Goal: Task Accomplishment & Management: Complete application form

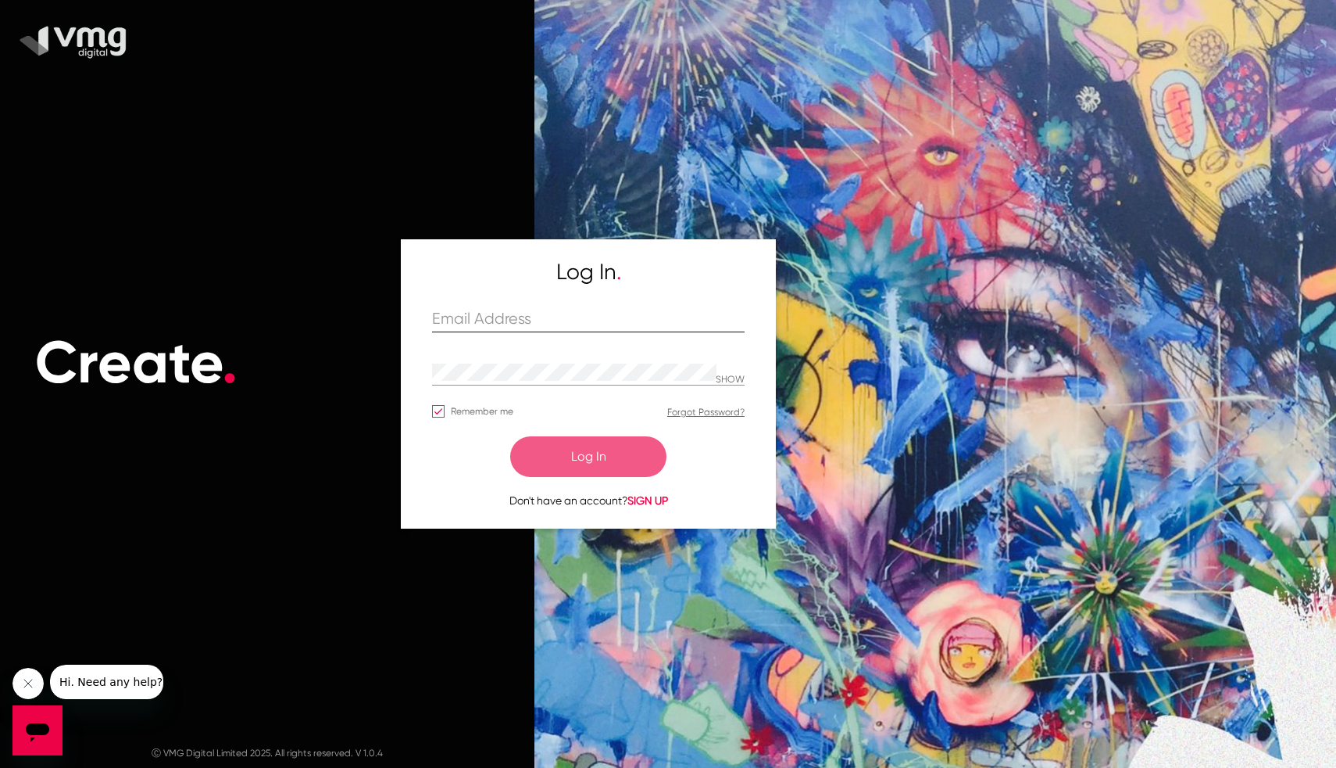
click at [610, 327] on input "text" at bounding box center [588, 319] width 313 height 18
type input "[EMAIL_ADDRESS][DOMAIN_NAME]"
click at [510, 436] on button "Log In" at bounding box center [588, 456] width 156 height 41
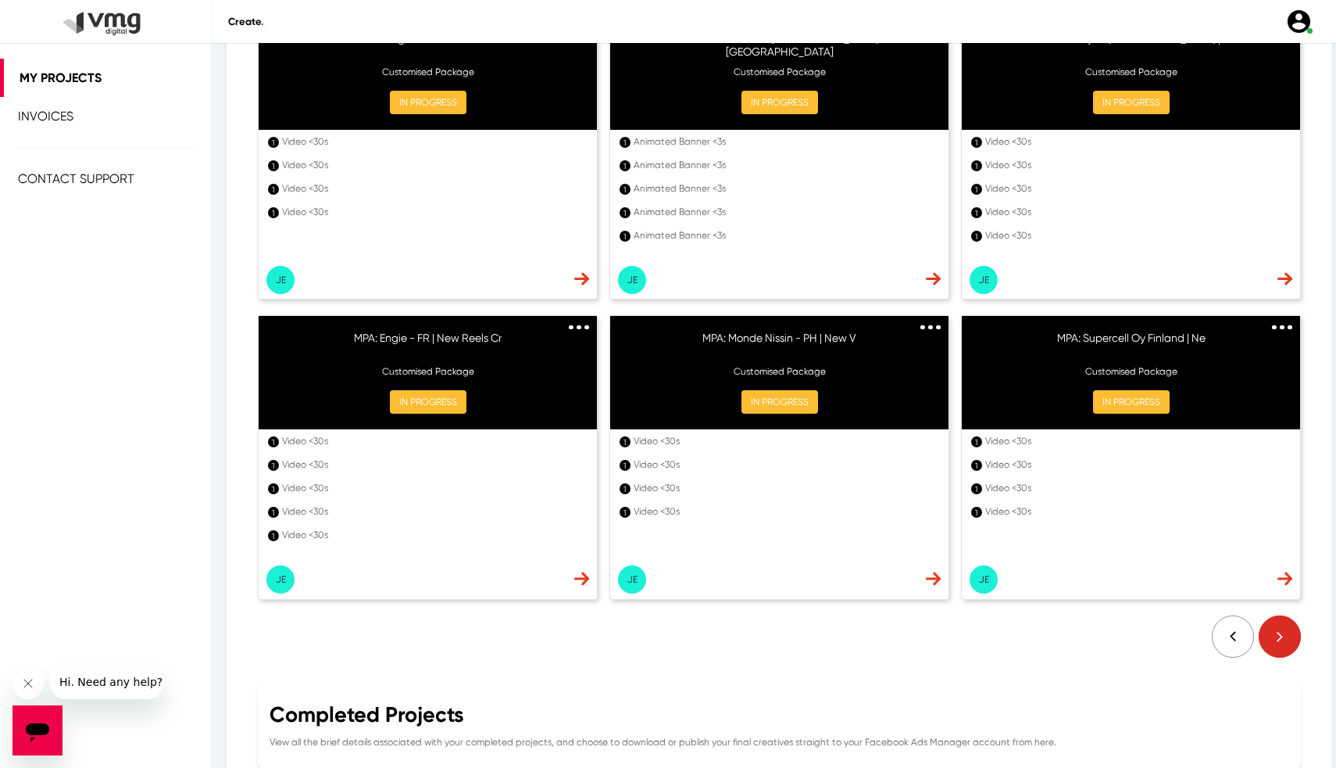
scroll to position [244, 0]
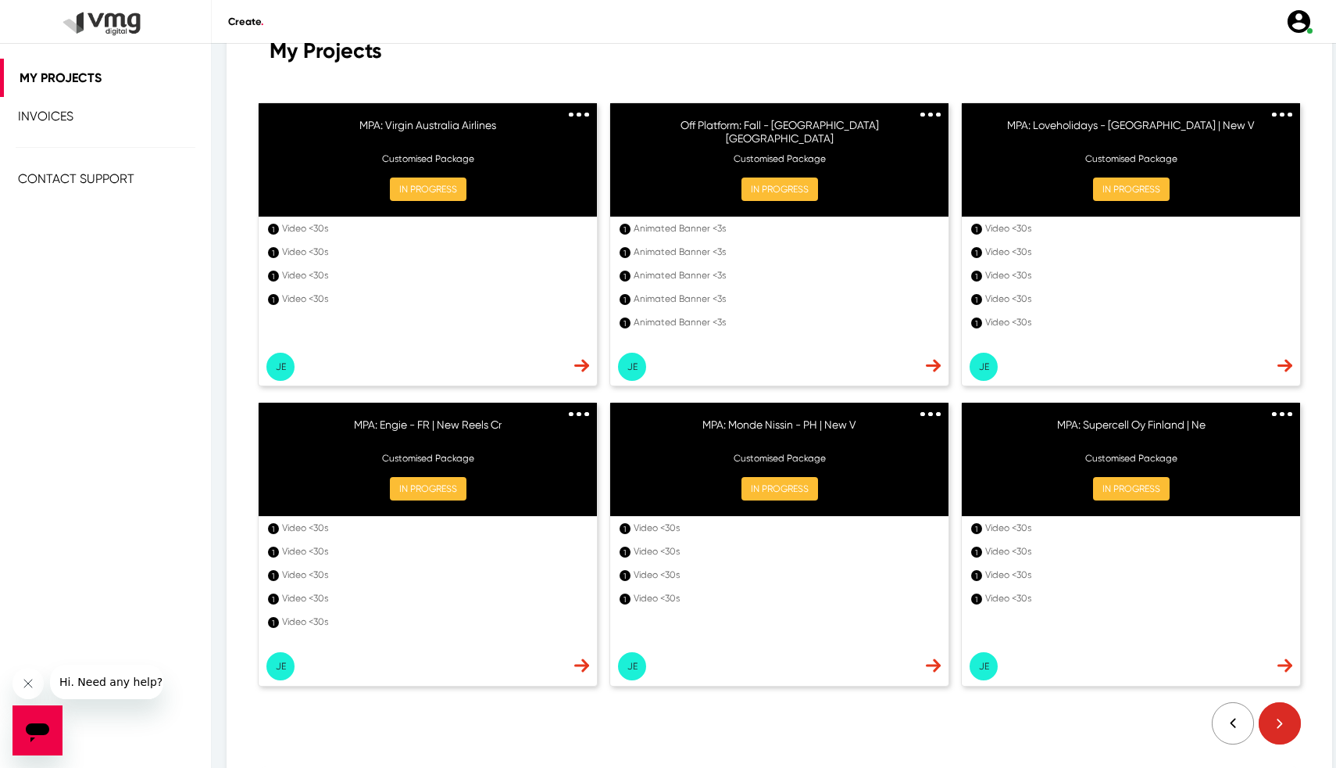
click at [923, 369] on div "1 Animated Banner <3s 1 Animated Banner <3s 1 Animated Banner <3s 1 Animated Ba…" at bounding box center [779, 300] width 338 height 169
click at [589, 369] on img at bounding box center [581, 365] width 15 height 13
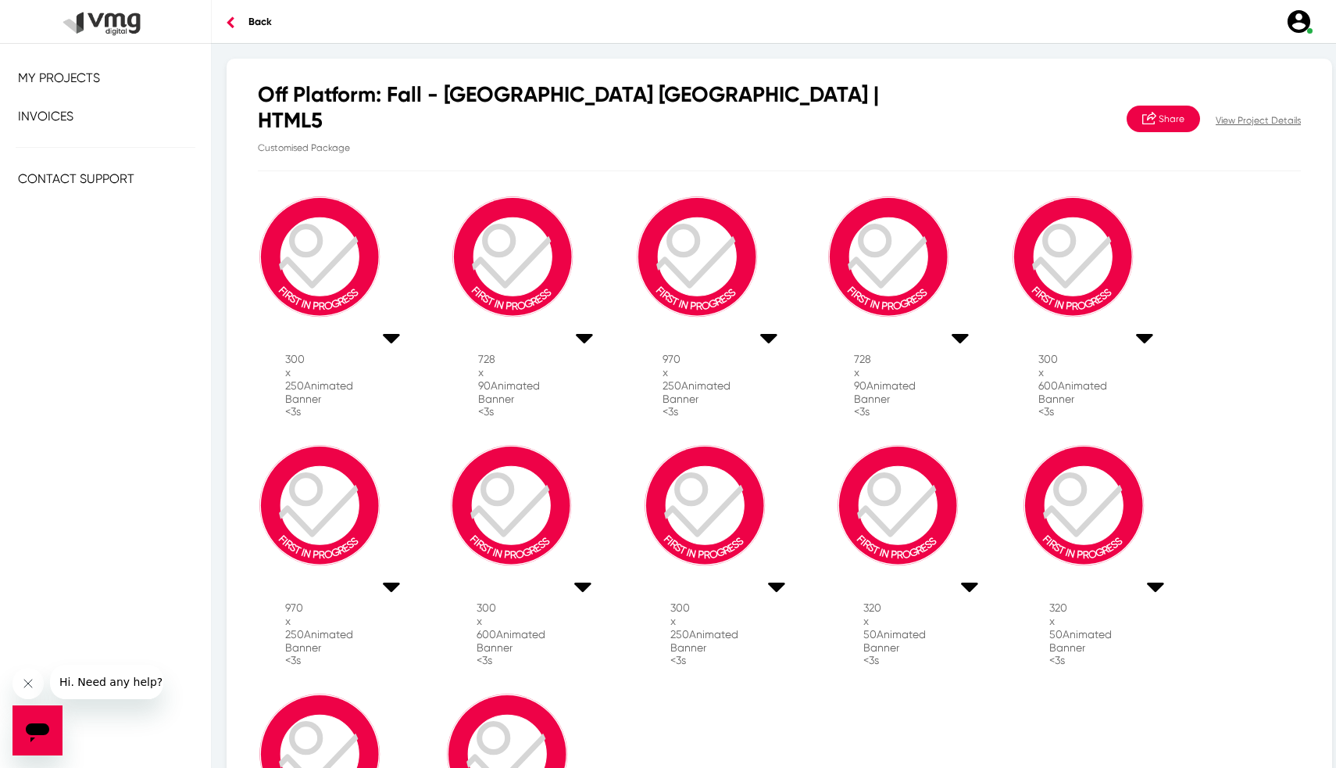
click at [1231, 121] on p "View Project Details" at bounding box center [1258, 120] width 85 height 14
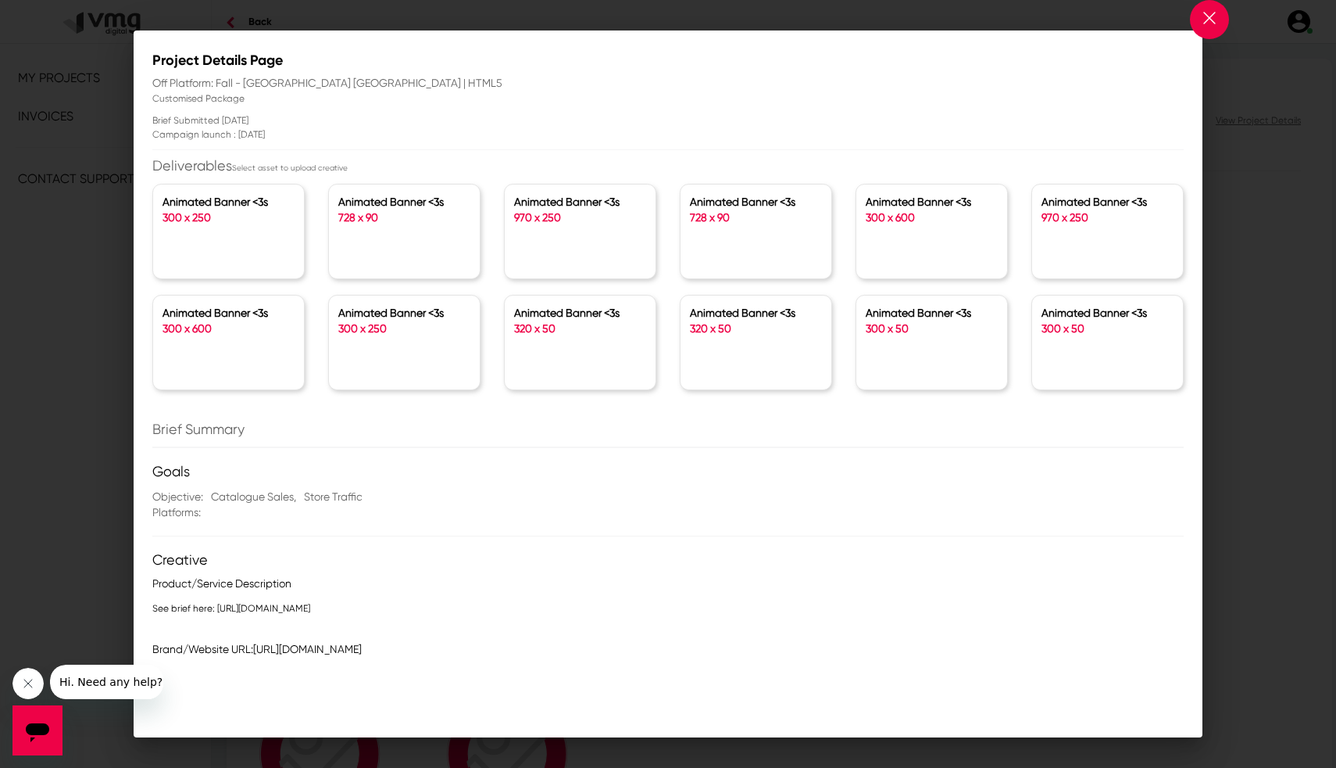
click at [1177, 274] on div "Animated Banner <3s 970 x 250" at bounding box center [1107, 231] width 151 height 94
click at [1262, 330] on div at bounding box center [668, 384] width 1336 height 768
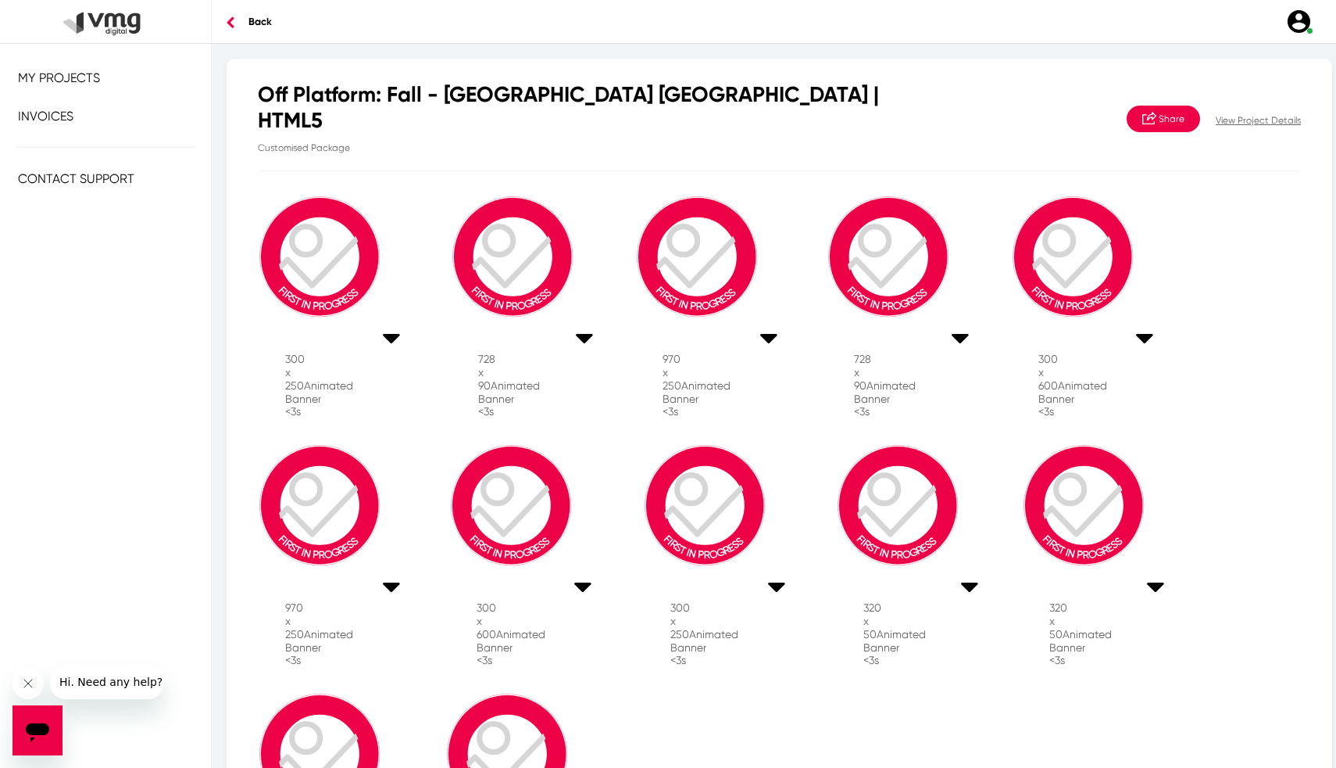
click at [45, 77] on span "My Projects" at bounding box center [59, 77] width 82 height 15
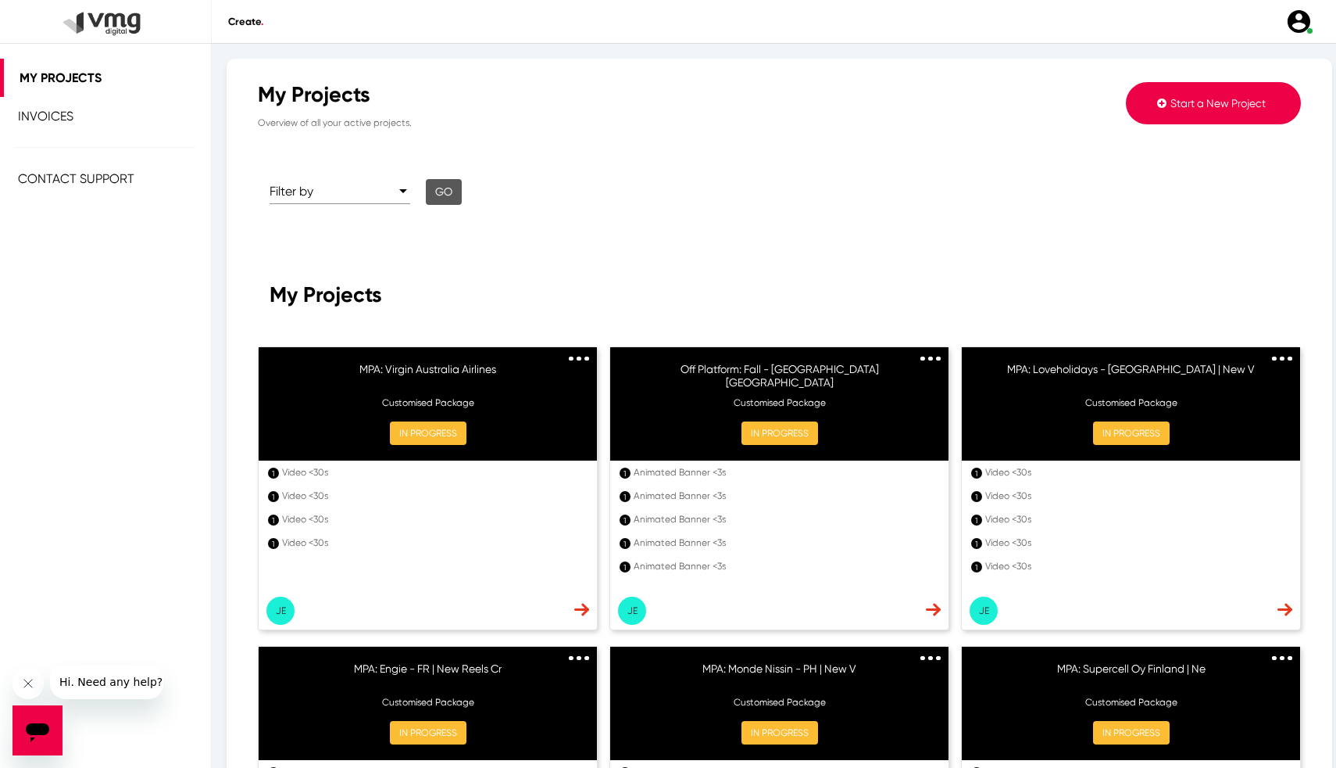
click at [1237, 114] on button "Start a New Project" at bounding box center [1213, 103] width 175 height 42
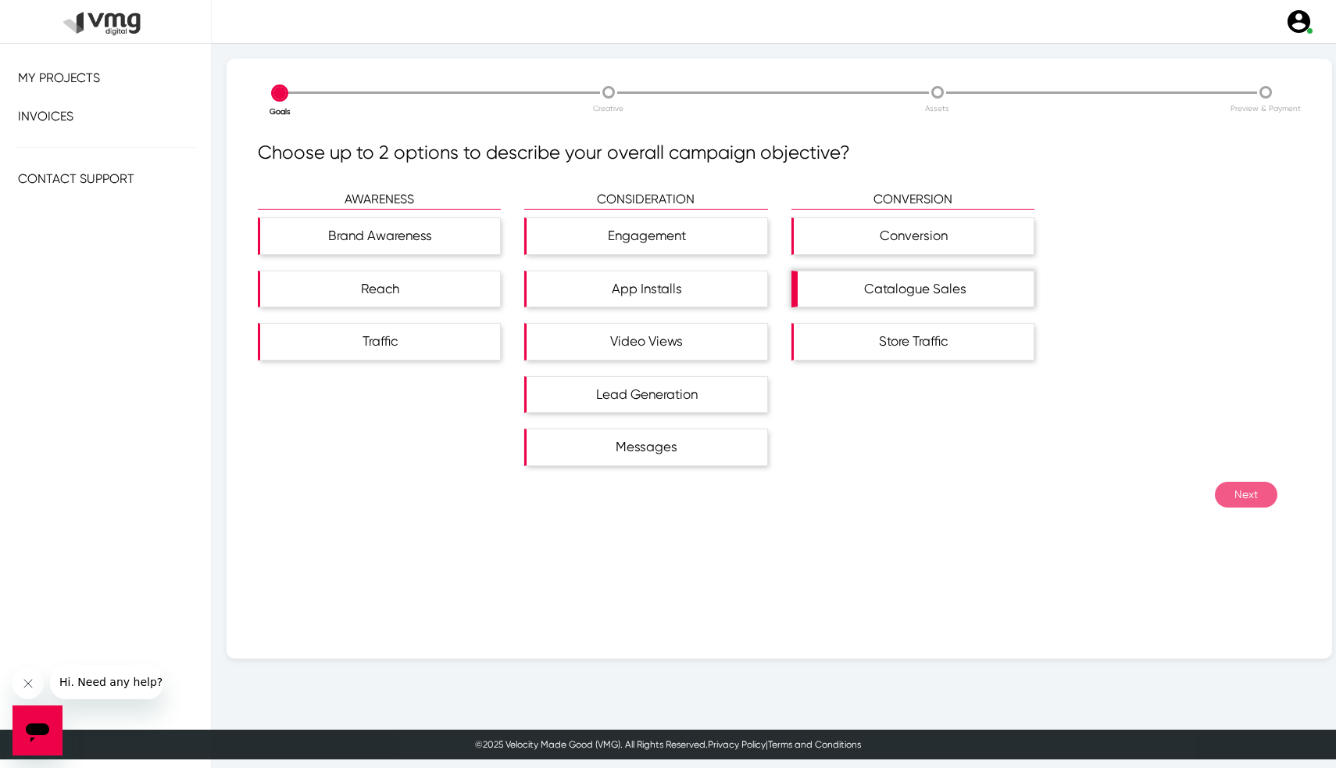
click at [870, 300] on div "Catalogue Sales" at bounding box center [916, 289] width 236 height 36
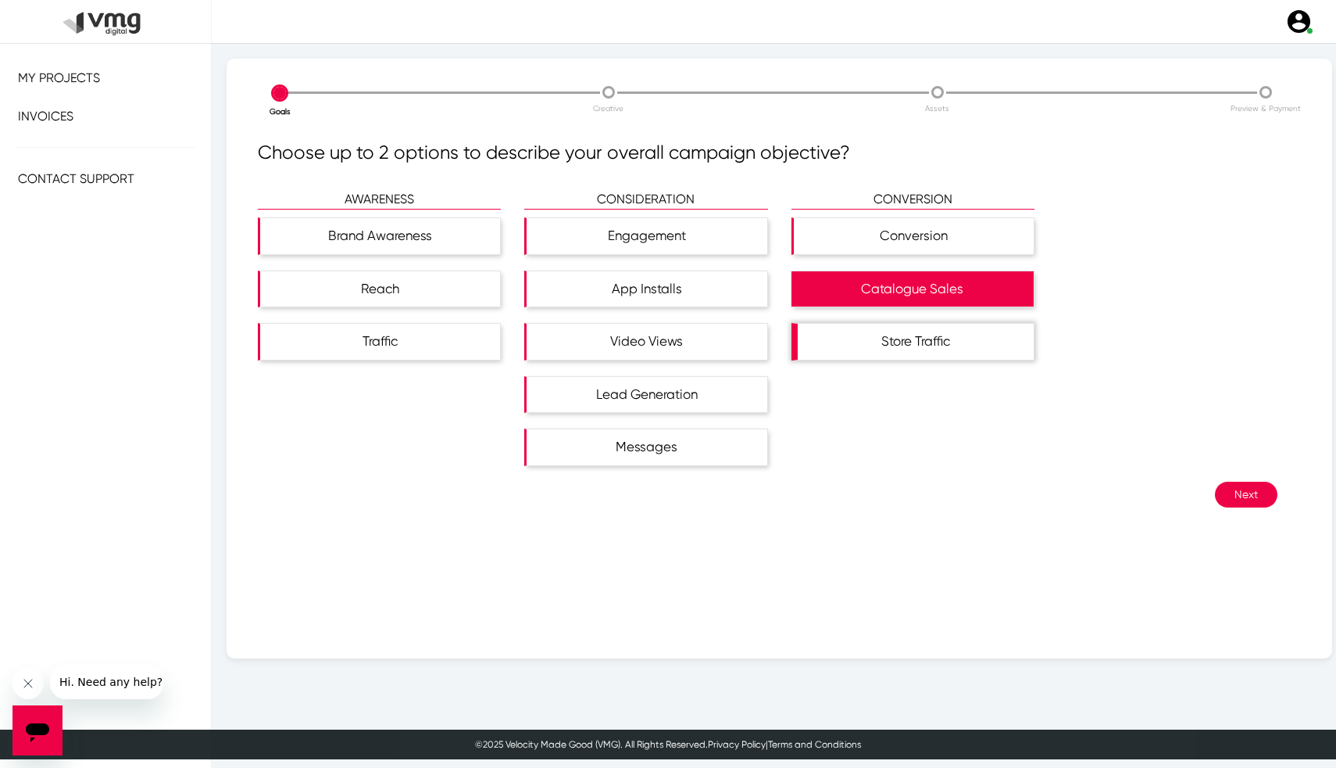
click at [848, 349] on div "Store Traffic" at bounding box center [916, 342] width 236 height 36
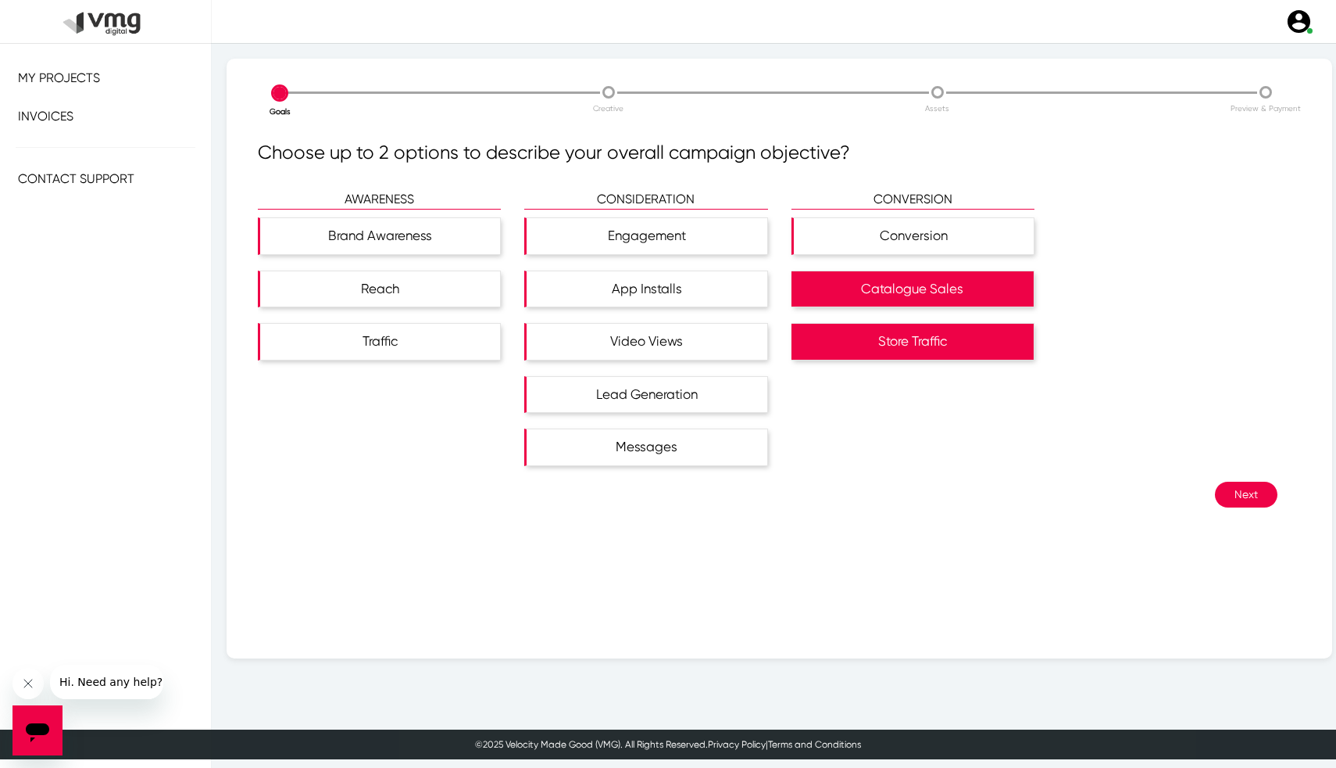
click at [1241, 503] on button "Next" at bounding box center [1246, 494] width 63 height 26
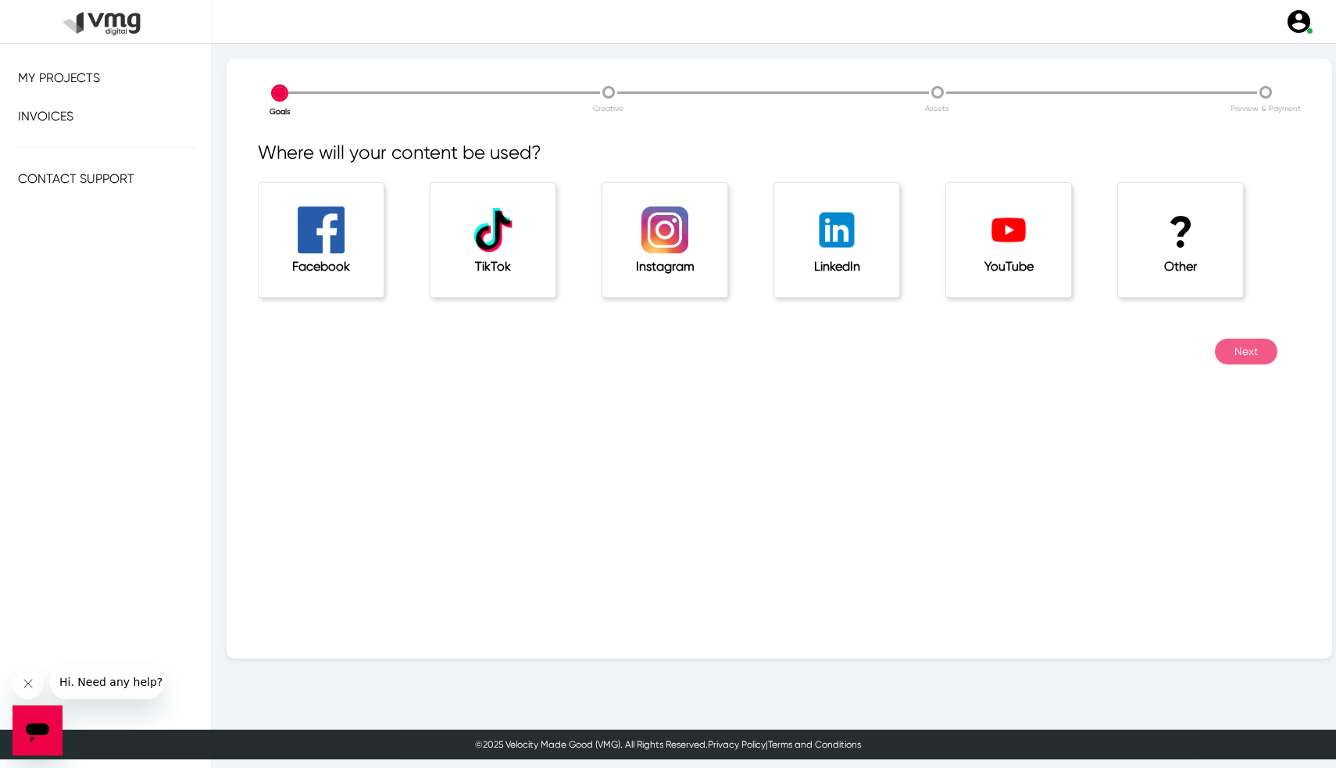
click at [1141, 273] on div "? Other" at bounding box center [1180, 240] width 125 height 114
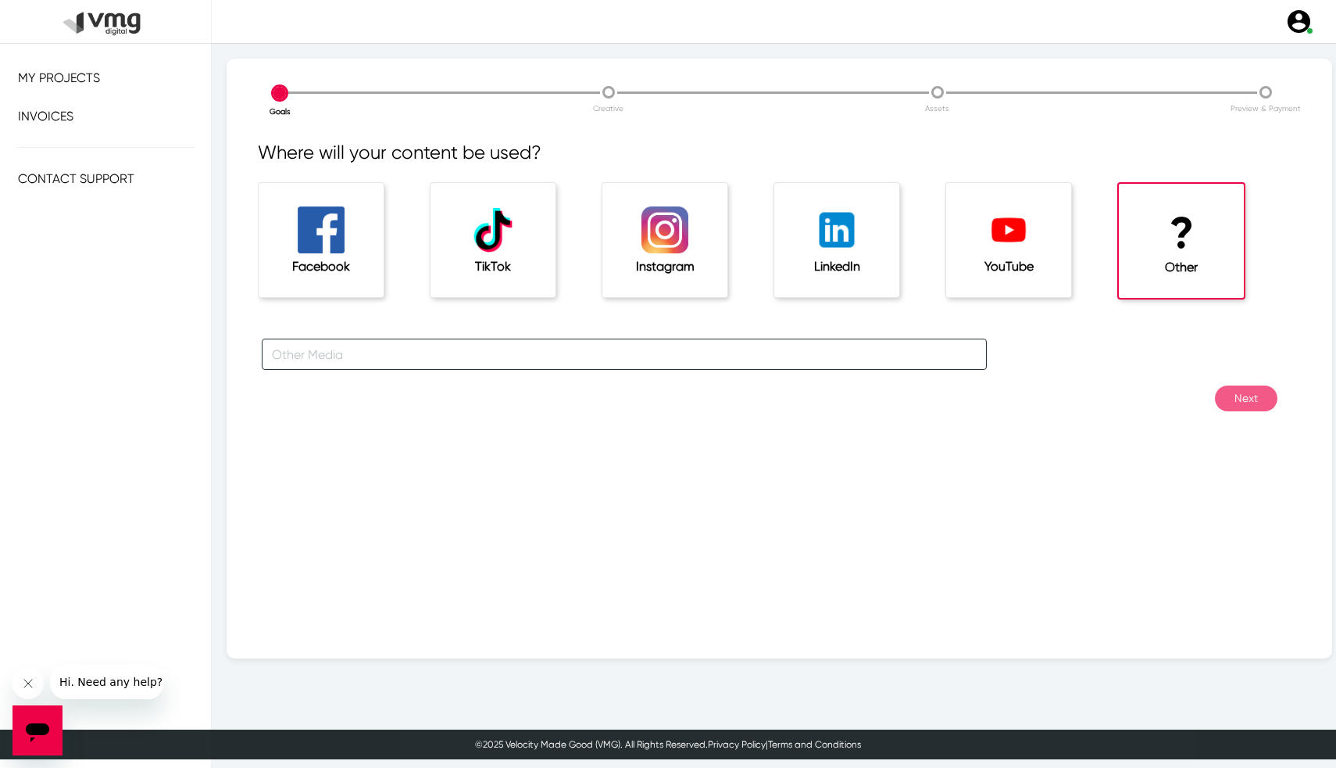
click at [779, 353] on input "text" at bounding box center [624, 353] width 725 height 31
type input "HTML5"
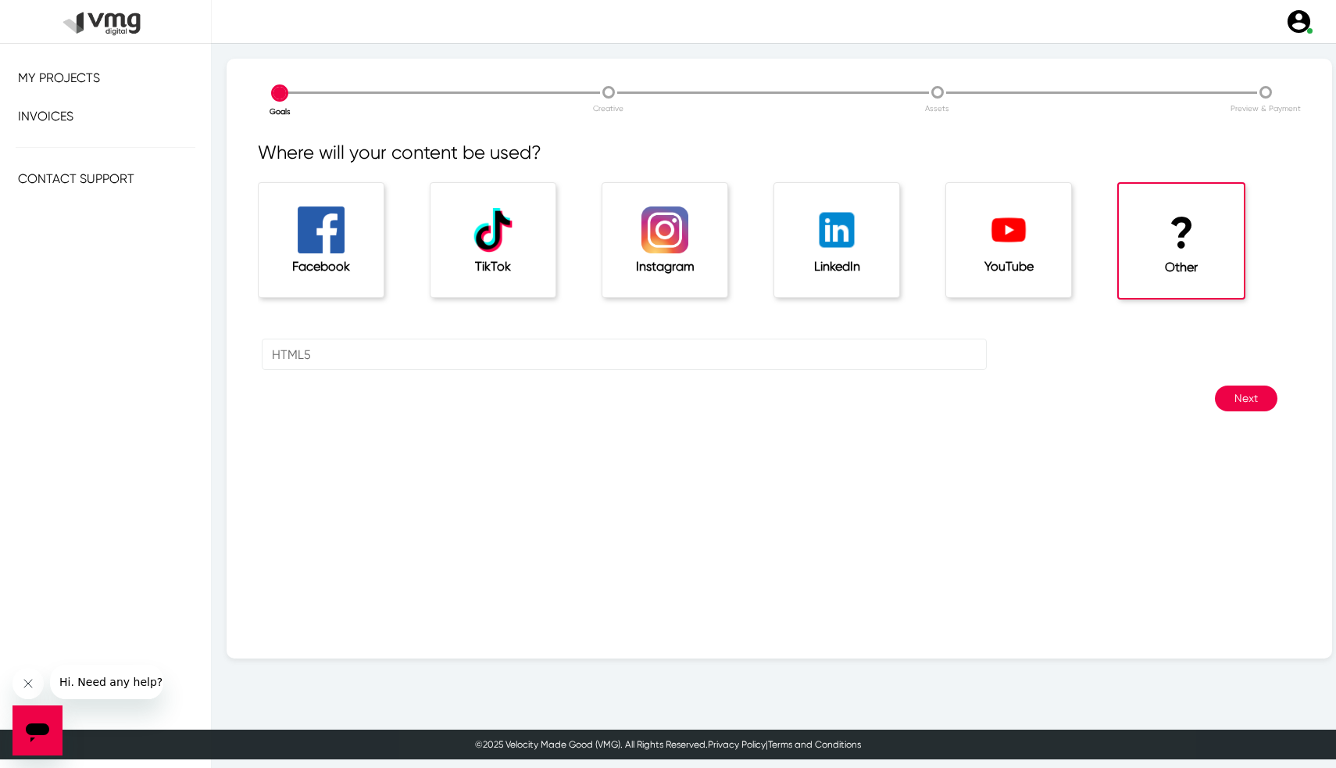
click at [1242, 402] on button "Next" at bounding box center [1246, 398] width 63 height 26
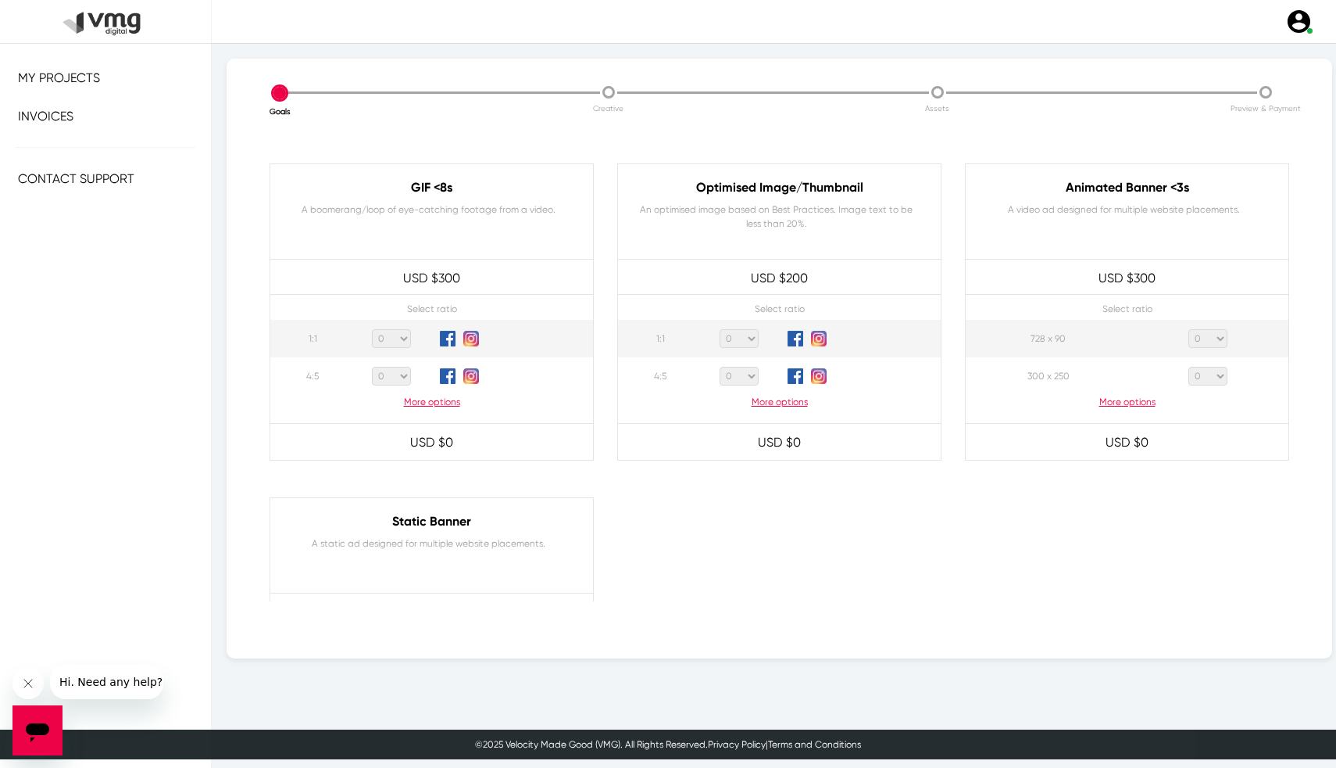
scroll to position [754, 0]
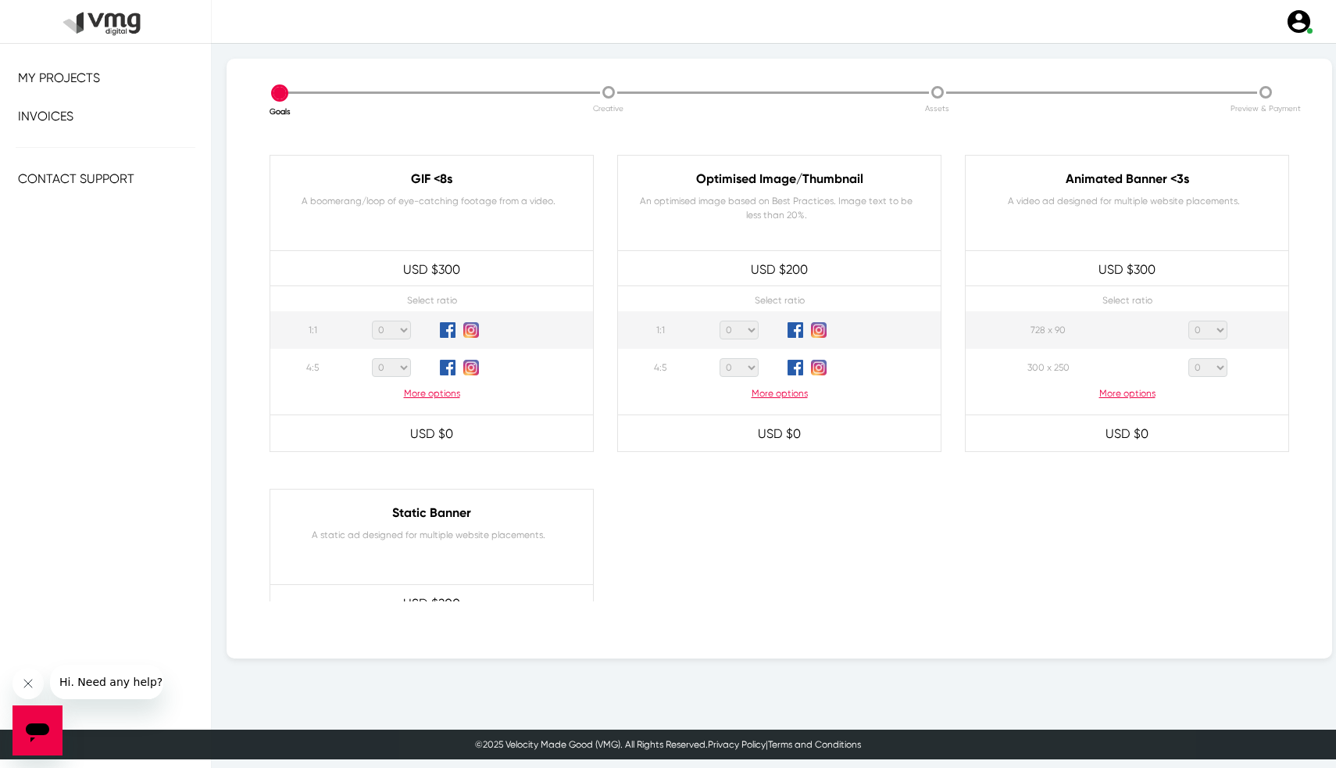
click at [1131, 395] on p "More options" at bounding box center [1127, 393] width 323 height 14
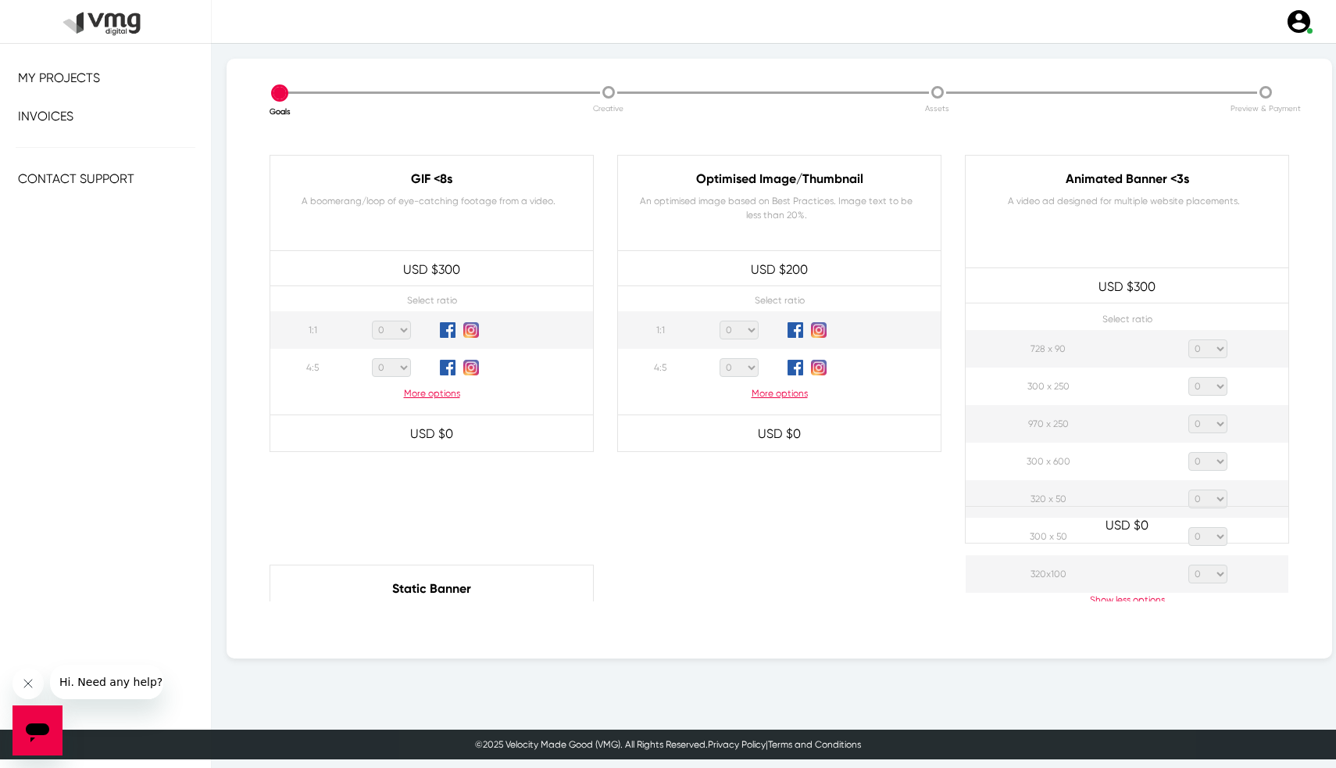
click at [1204, 346] on select "0 1 2 3 4 5 6 7 8 9 10 11 12 13 14 15 16 17 18 19 20" at bounding box center [1208, 348] width 39 height 19
select select "1"
click at [1204, 380] on select "0 1 2 3 4 5 6 7 8 9 10 11 12 13 14 15 16 17 18 19 20" at bounding box center [1208, 386] width 39 height 19
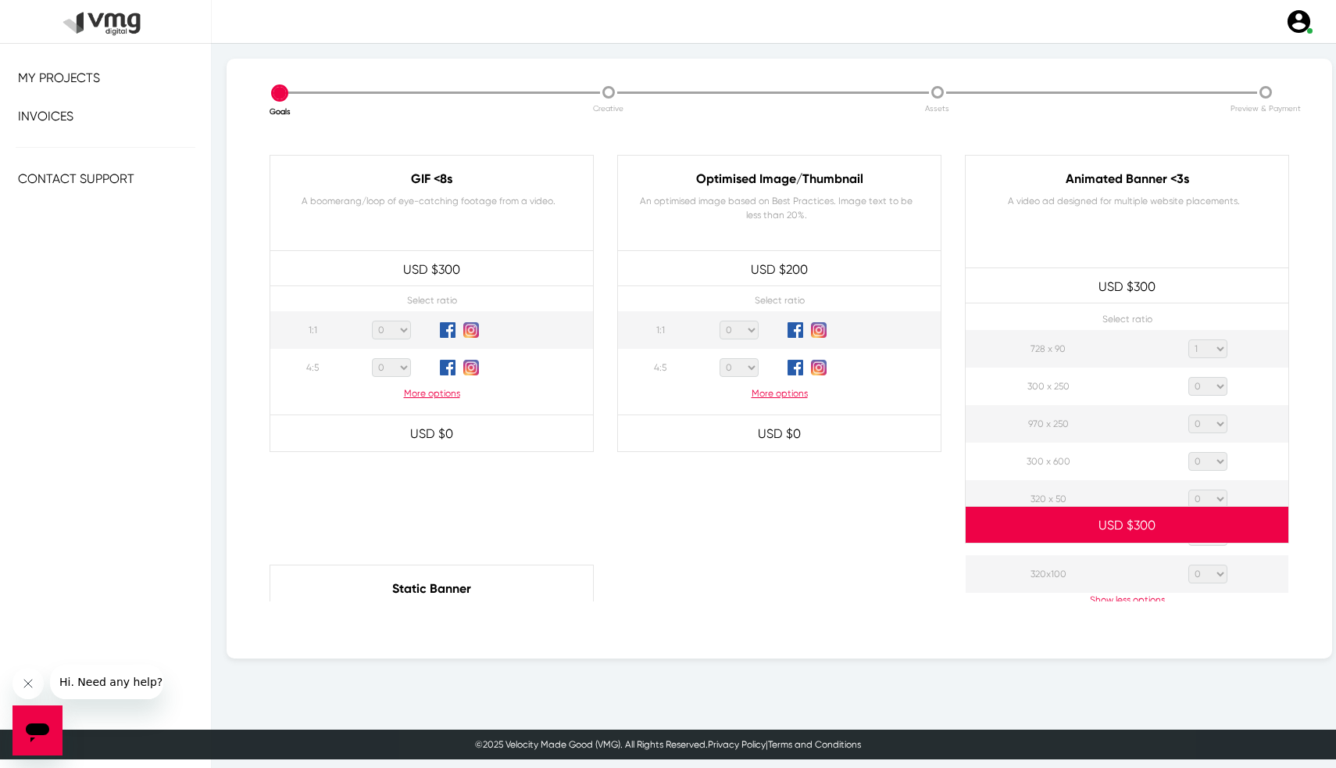
select select "1"
click at [1204, 416] on select "0 1 2 3 4 5 6 7 8 9 10 11 12 13 14 15 16 17 18 19 20" at bounding box center [1208, 423] width 39 height 19
click at [1205, 425] on select "0 1 2 3 4 5 6 7 8 9 10 11 12 13 14 15 16 17 18 19 20" at bounding box center [1208, 423] width 39 height 19
select select "1"
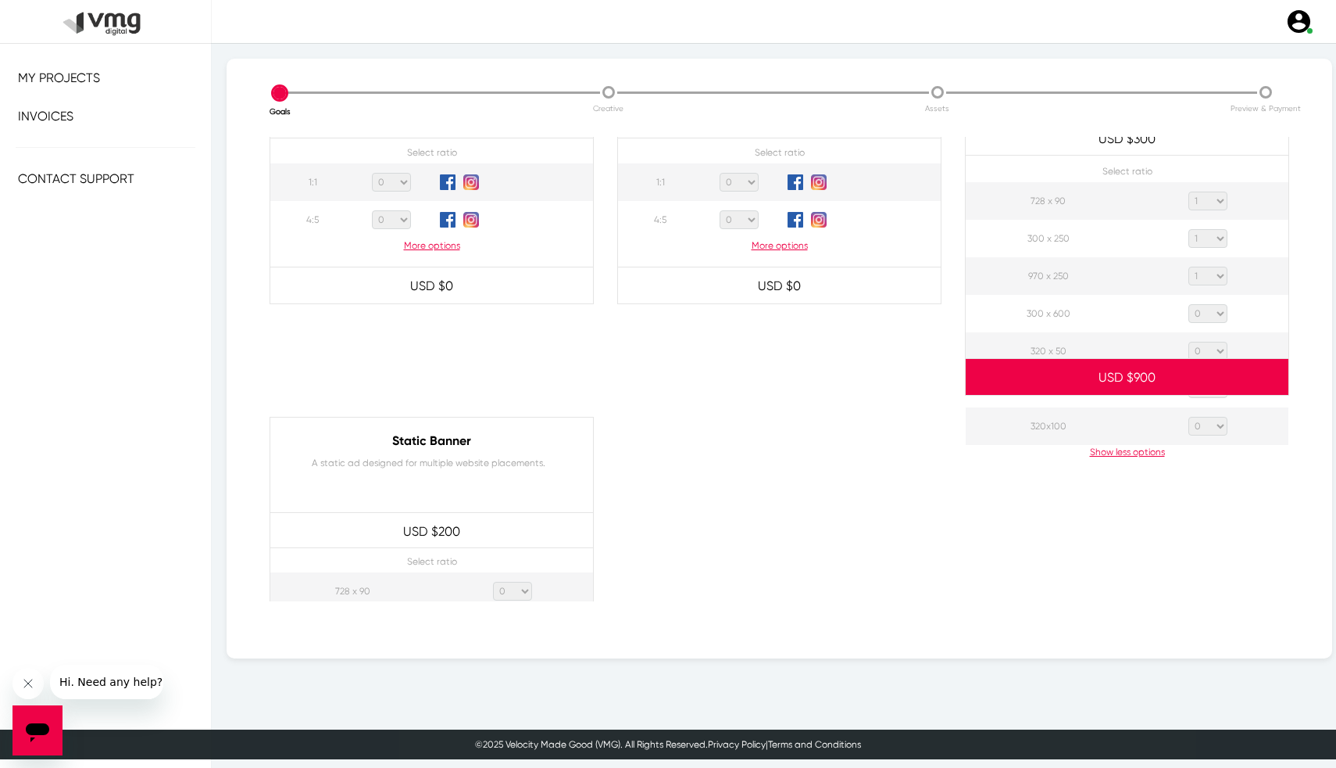
scroll to position [911, 0]
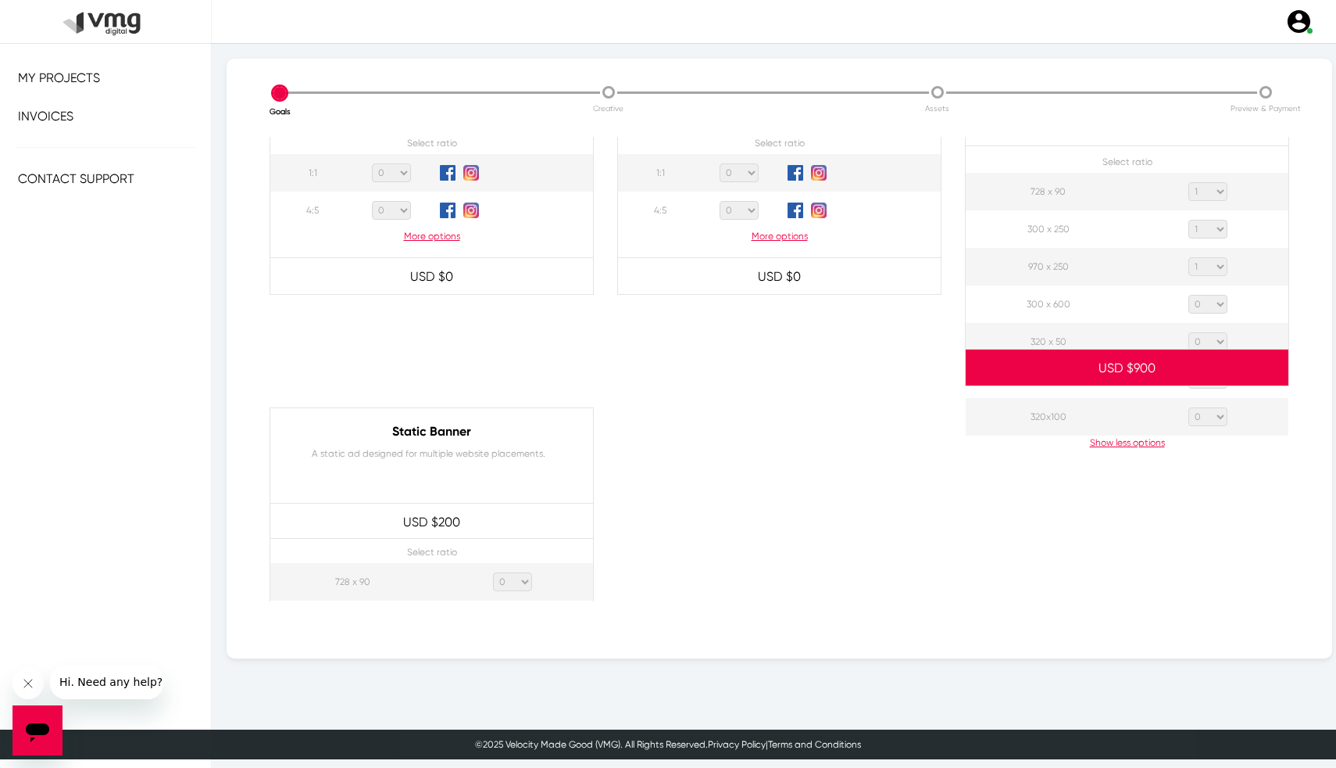
click at [1200, 304] on select "0 1 2 3 4 5 6 7 8 9 10 11 12 13 14 15 16 17 18 19 20" at bounding box center [1208, 304] width 39 height 19
select select "1"
click at [1213, 333] on select "0 1 2 3 4 5 6 7 8 9 10 11 12 13 14 15 16 17 18 19 20" at bounding box center [1208, 341] width 39 height 19
select select "1"
click at [1212, 410] on div at bounding box center [1128, 563] width 348 height 313
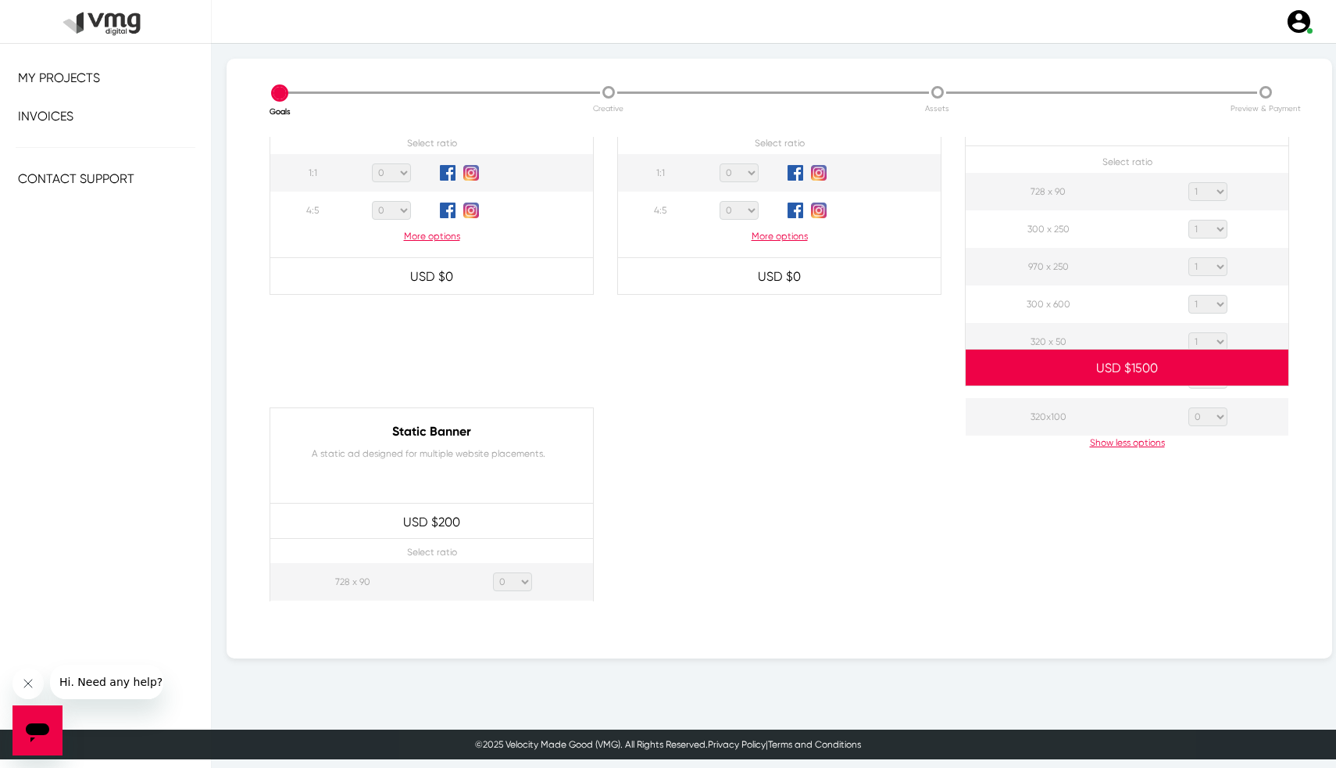
click at [1212, 410] on div at bounding box center [1128, 563] width 348 height 313
click at [1227, 416] on div at bounding box center [1128, 563] width 348 height 313
click at [1224, 416] on div at bounding box center [1128, 563] width 348 height 313
click at [1222, 415] on div at bounding box center [1128, 563] width 348 height 313
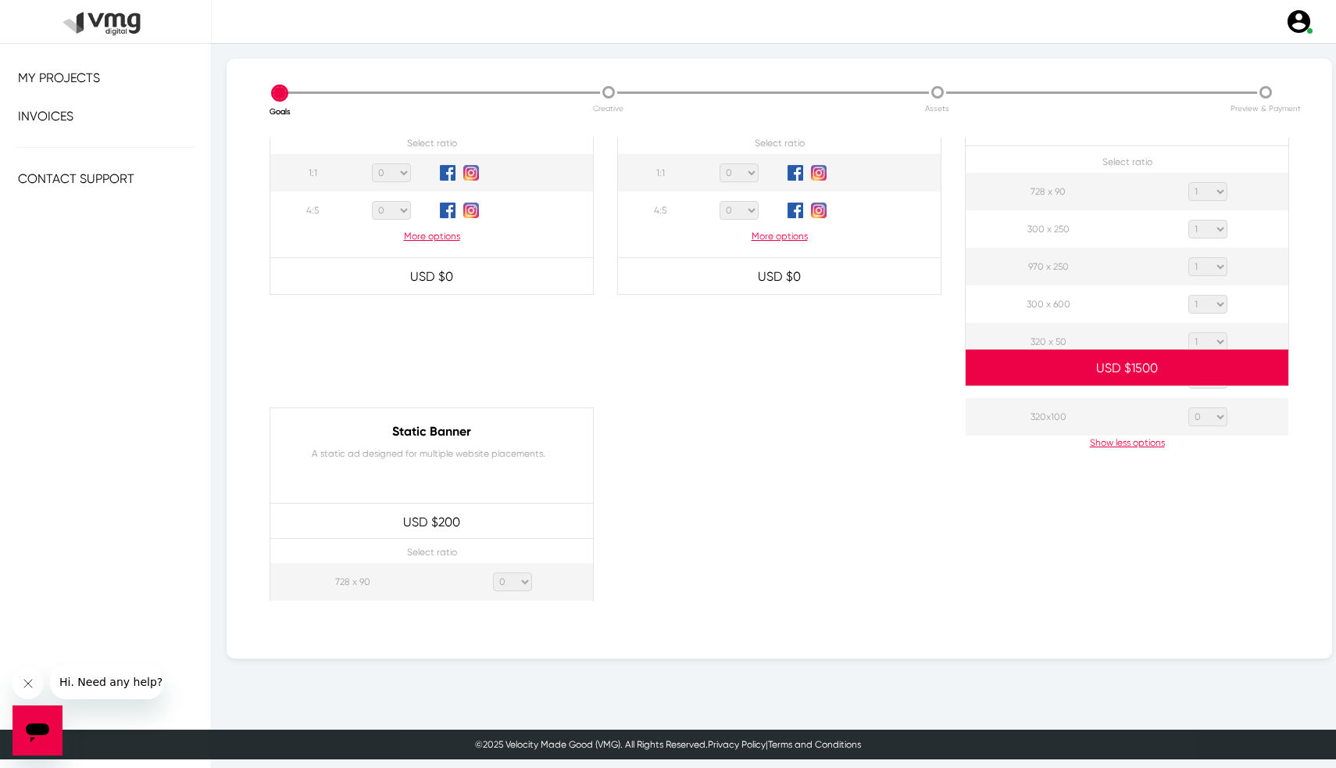
click at [1222, 415] on div at bounding box center [1128, 563] width 348 height 313
click at [1211, 415] on div at bounding box center [1128, 563] width 348 height 313
click at [1211, 386] on select "0 1 2 3 4 5 6 7 8 9 10 11 12 13 14 15 16 17 18 19 20" at bounding box center [1208, 379] width 39 height 19
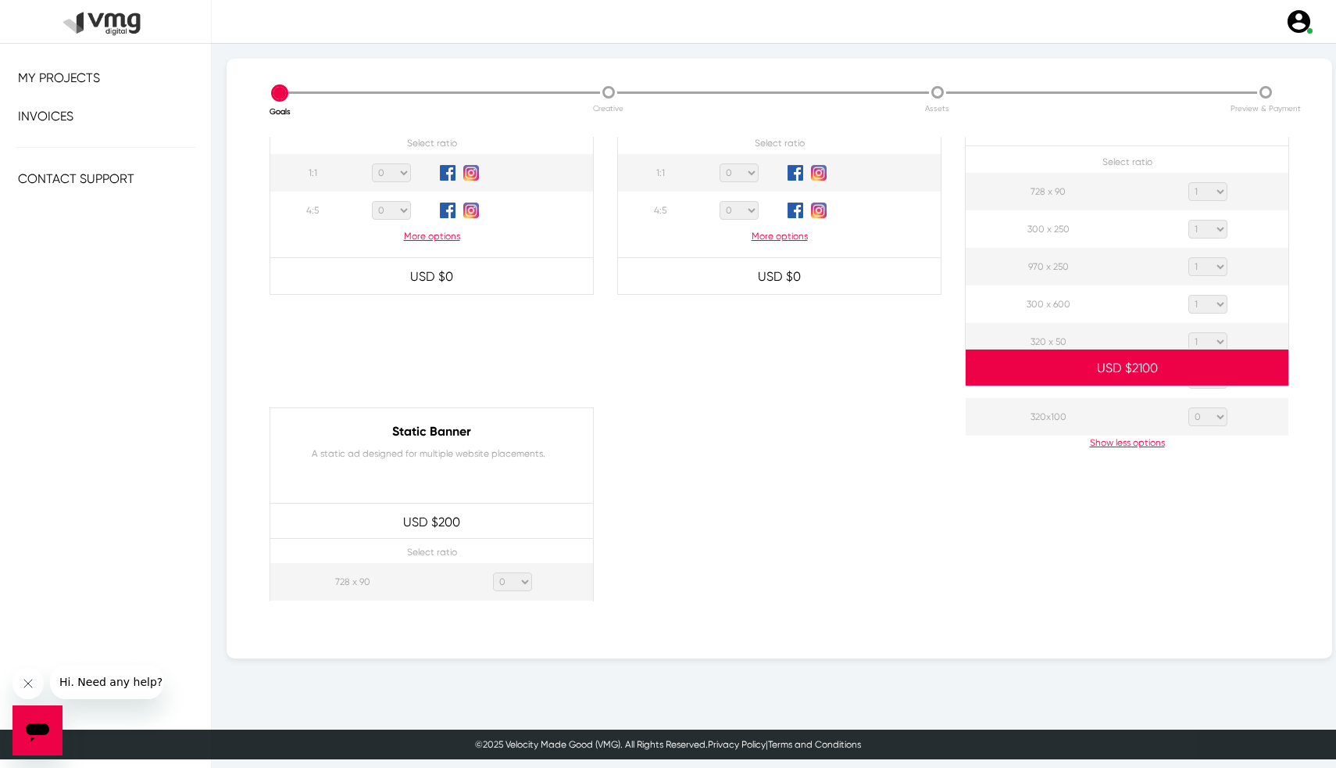
click at [1211, 387] on select "0 1 2 3 4 5 6 7 8 9 10 11 12 13 14 15 16 17 18 19 20" at bounding box center [1208, 379] width 39 height 19
select select "1"
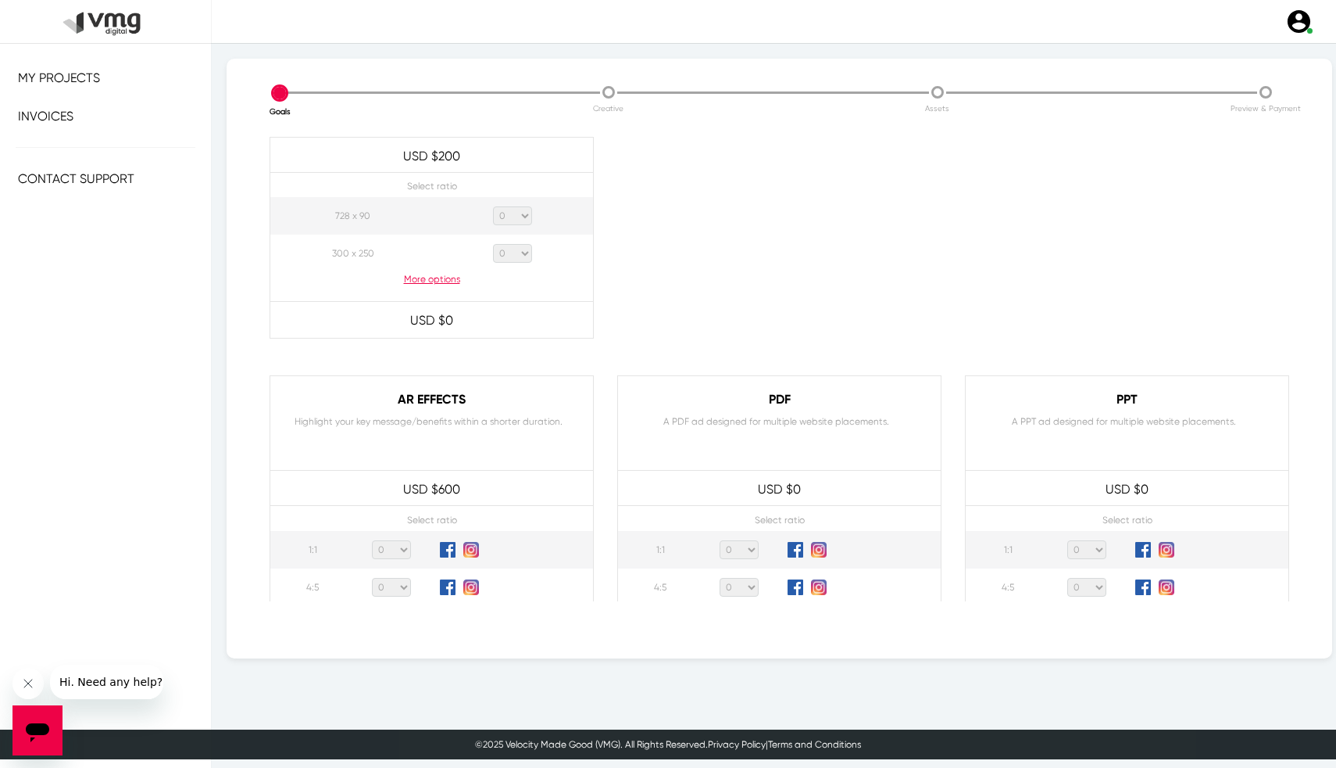
scroll to position [1433, 0]
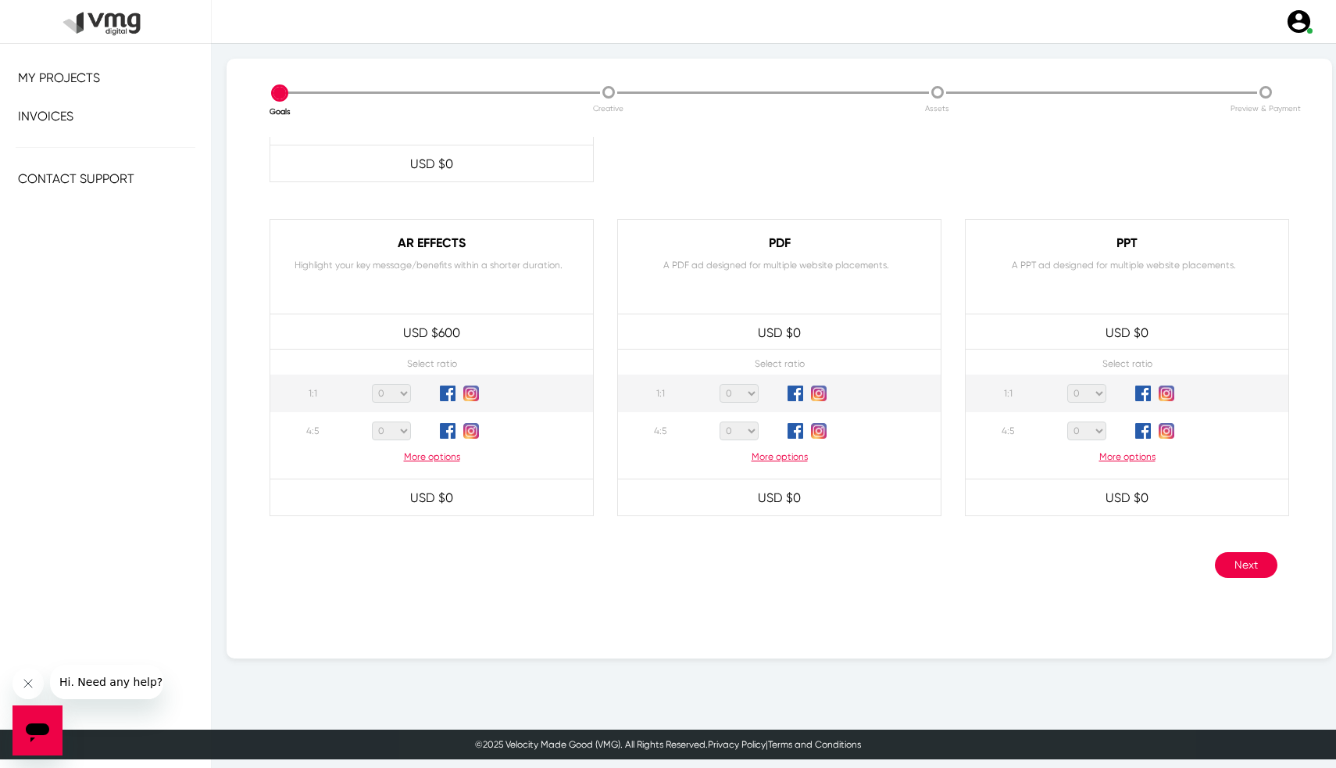
click at [1262, 569] on button "Next" at bounding box center [1246, 565] width 63 height 26
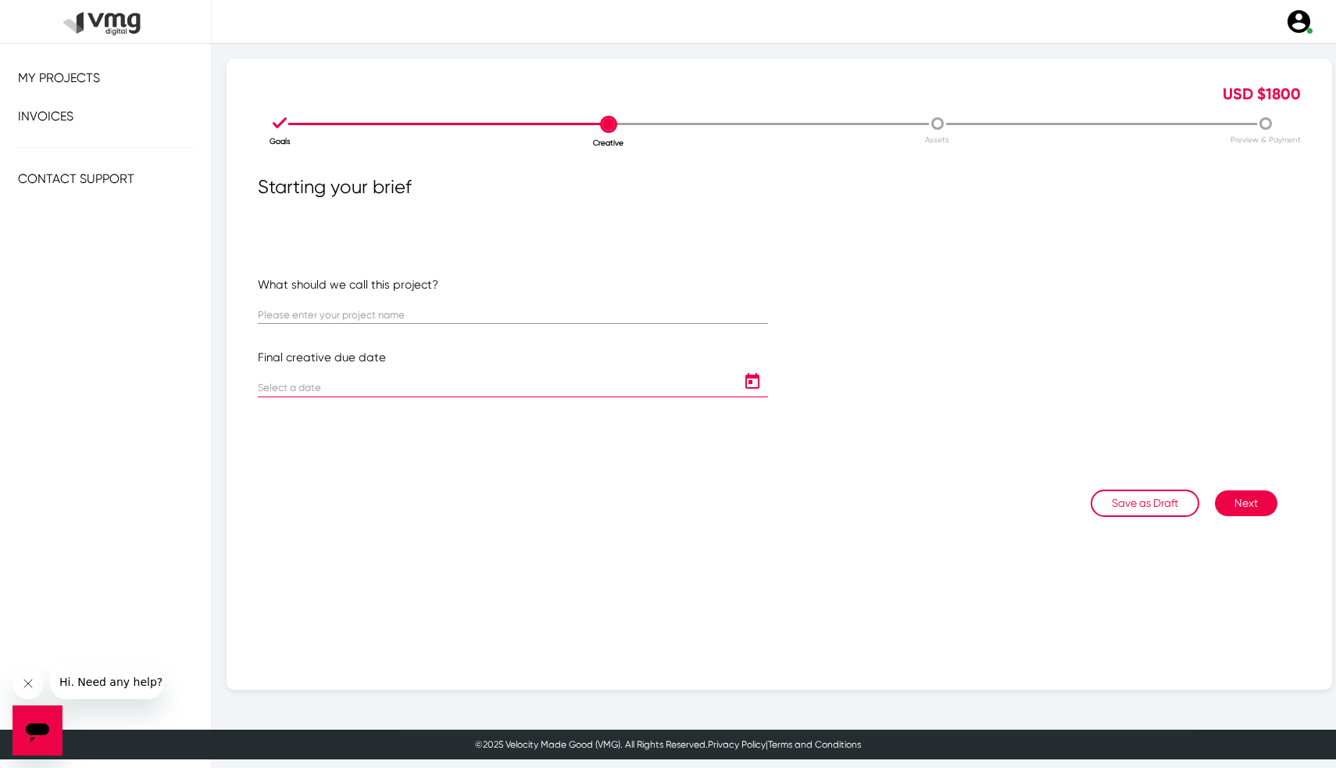
click at [371, 386] on input at bounding box center [497, 388] width 479 height 12
click at [352, 302] on div at bounding box center [513, 308] width 510 height 30
paste input "Off Platform: Gold - [GEOGRAPHIC_DATA] [GEOGRAPHIC_DATA] | HTML5"
type input "Off Platform: Gold - [GEOGRAPHIC_DATA] [GEOGRAPHIC_DATA] | HTML5"
click at [757, 384] on icon "Open calendar" at bounding box center [752, 381] width 25 height 19
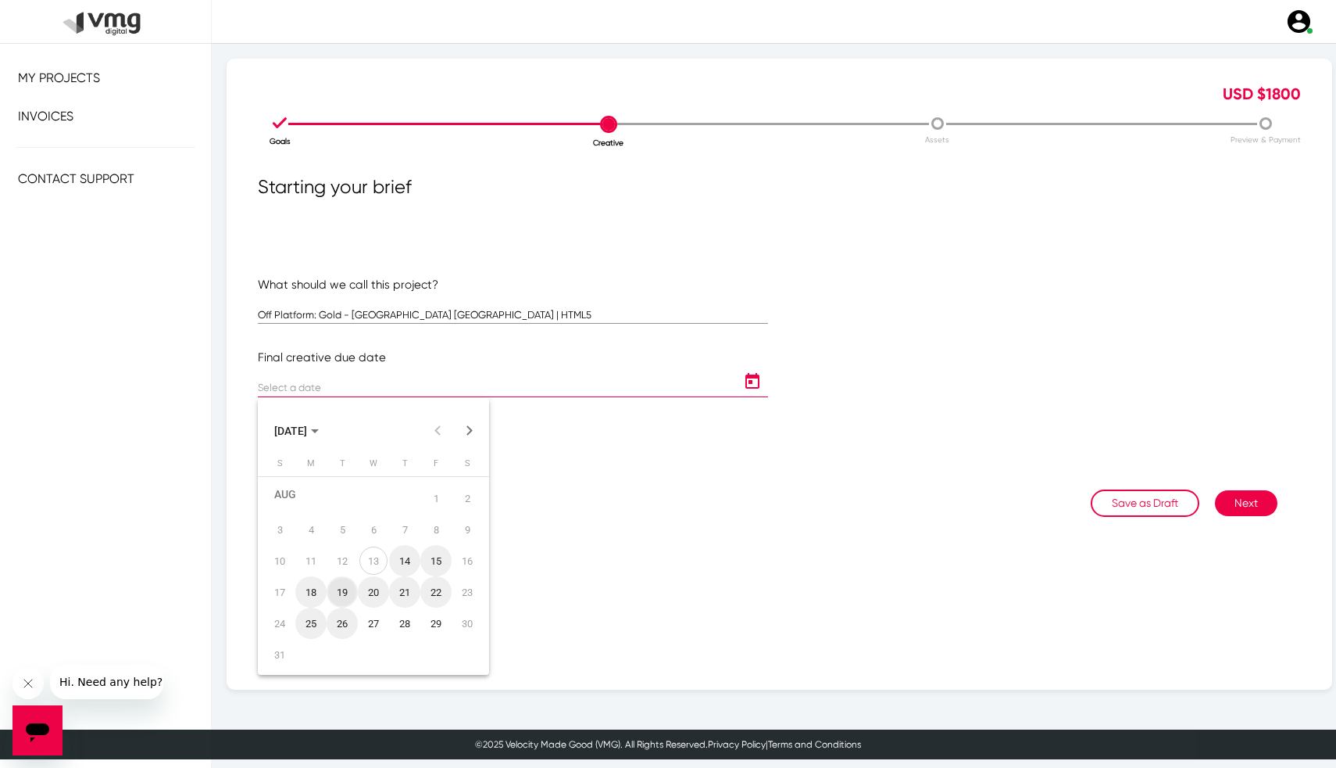
click at [340, 592] on div "19" at bounding box center [342, 592] width 28 height 28
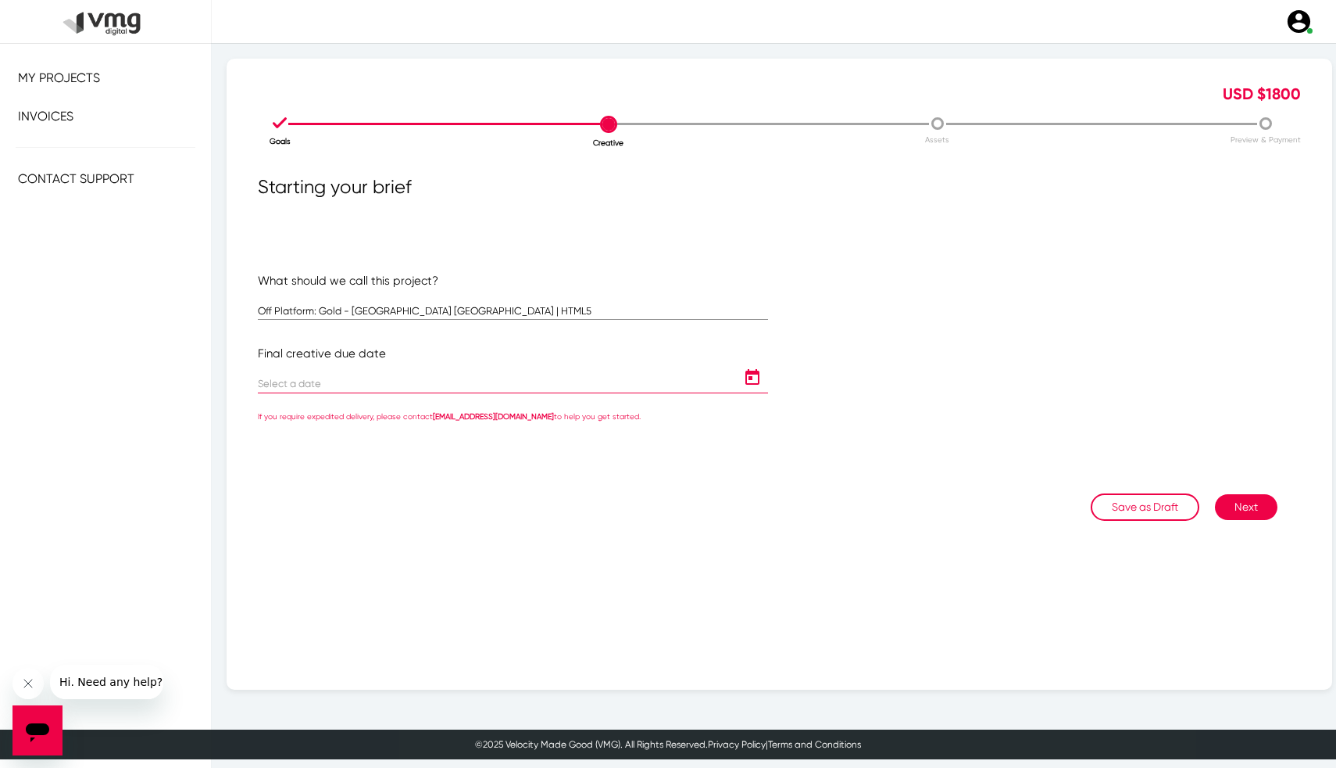
click at [755, 392] on button "Open calendar" at bounding box center [752, 377] width 31 height 31
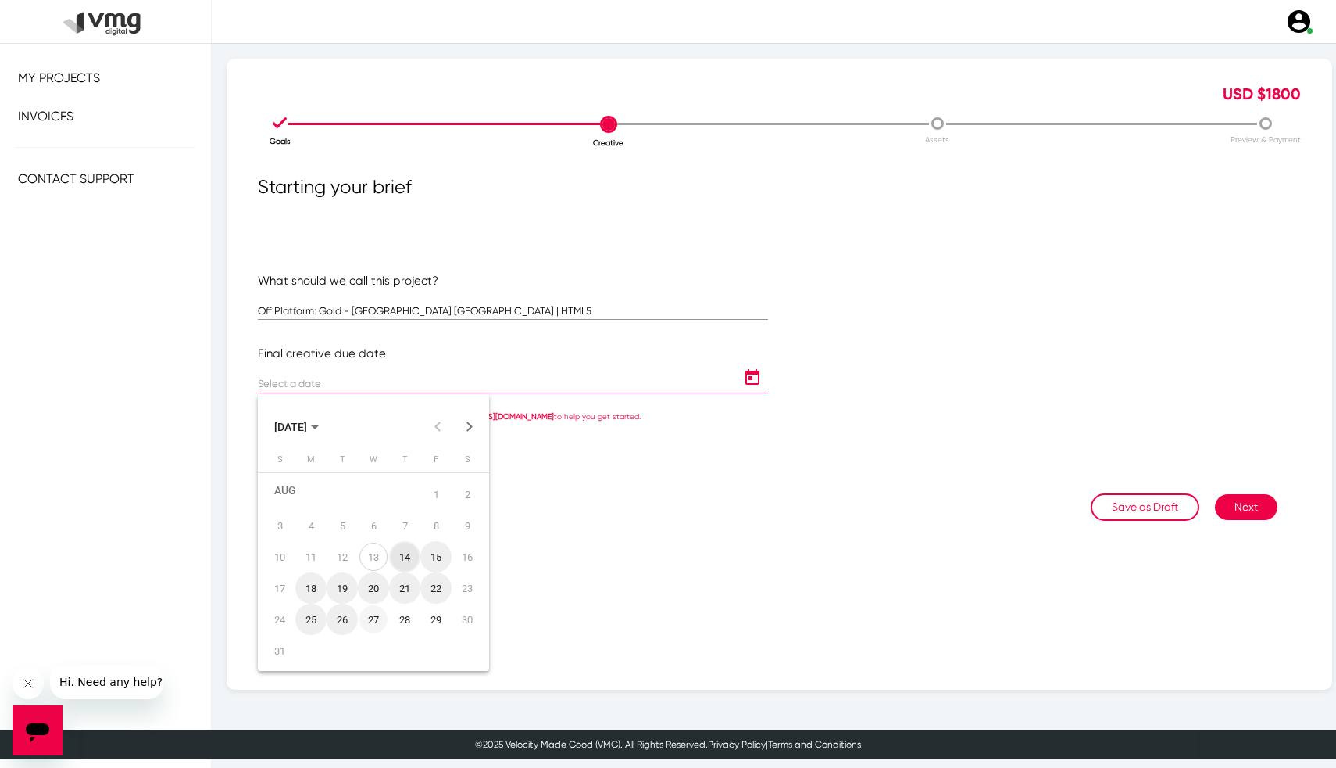
click at [374, 613] on div "27" at bounding box center [374, 619] width 28 height 28
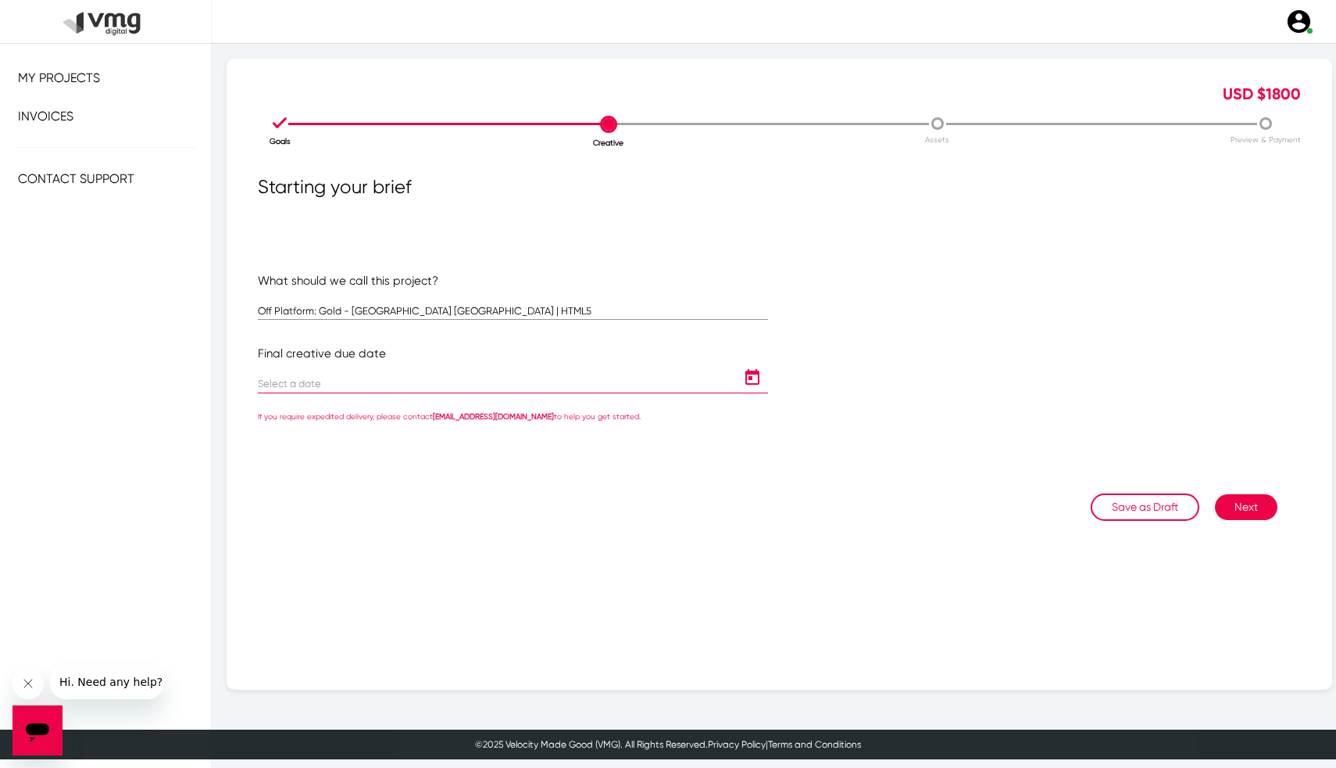
type input "[DATE]"
click at [1269, 500] on button "Next" at bounding box center [1246, 503] width 63 height 26
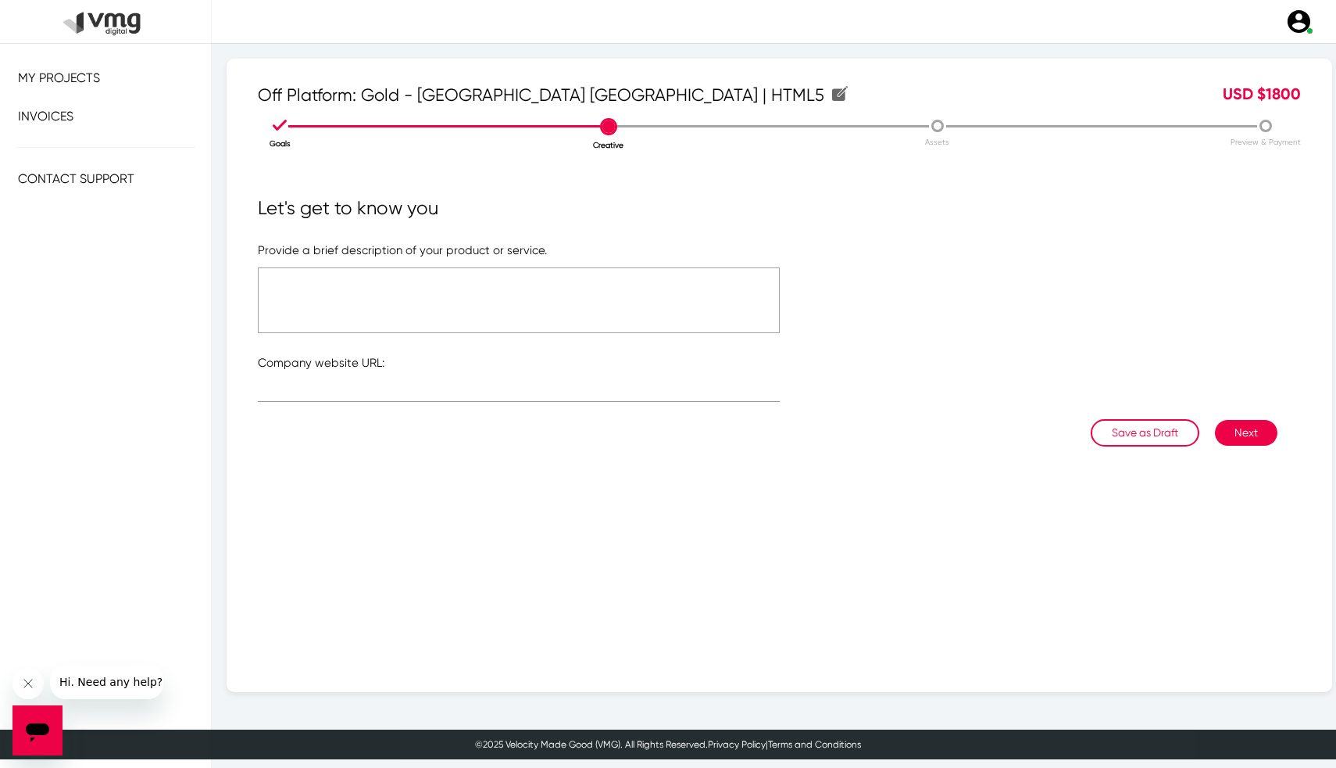
click at [568, 278] on textarea at bounding box center [519, 300] width 522 height 66
click at [504, 397] on input "text" at bounding box center [519, 393] width 522 height 12
paste input "Off Platform: Gold - [GEOGRAPHIC_DATA] [GEOGRAPHIC_DATA] | HTML5"
type input "Off Platform: Gold - [GEOGRAPHIC_DATA] [GEOGRAPHIC_DATA] | HTML5"
paste input "[URL][DOMAIN_NAME]"
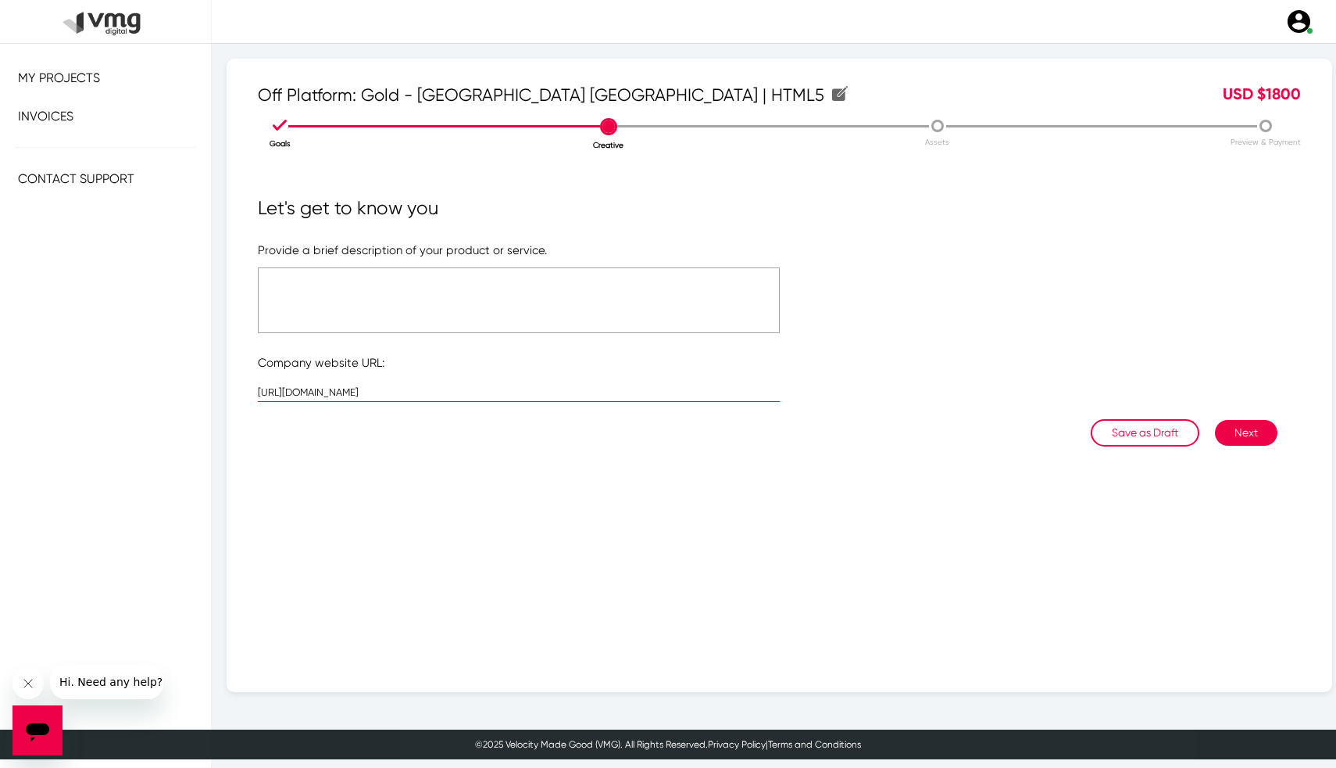
type input "[URL][DOMAIN_NAME]"
click at [345, 315] on textarea at bounding box center [519, 300] width 522 height 66
paste textarea "[URL][DOMAIN_NAME]"
type textarea "See brief here: [URL][DOMAIN_NAME]"
click at [1258, 432] on button "Next" at bounding box center [1246, 433] width 63 height 26
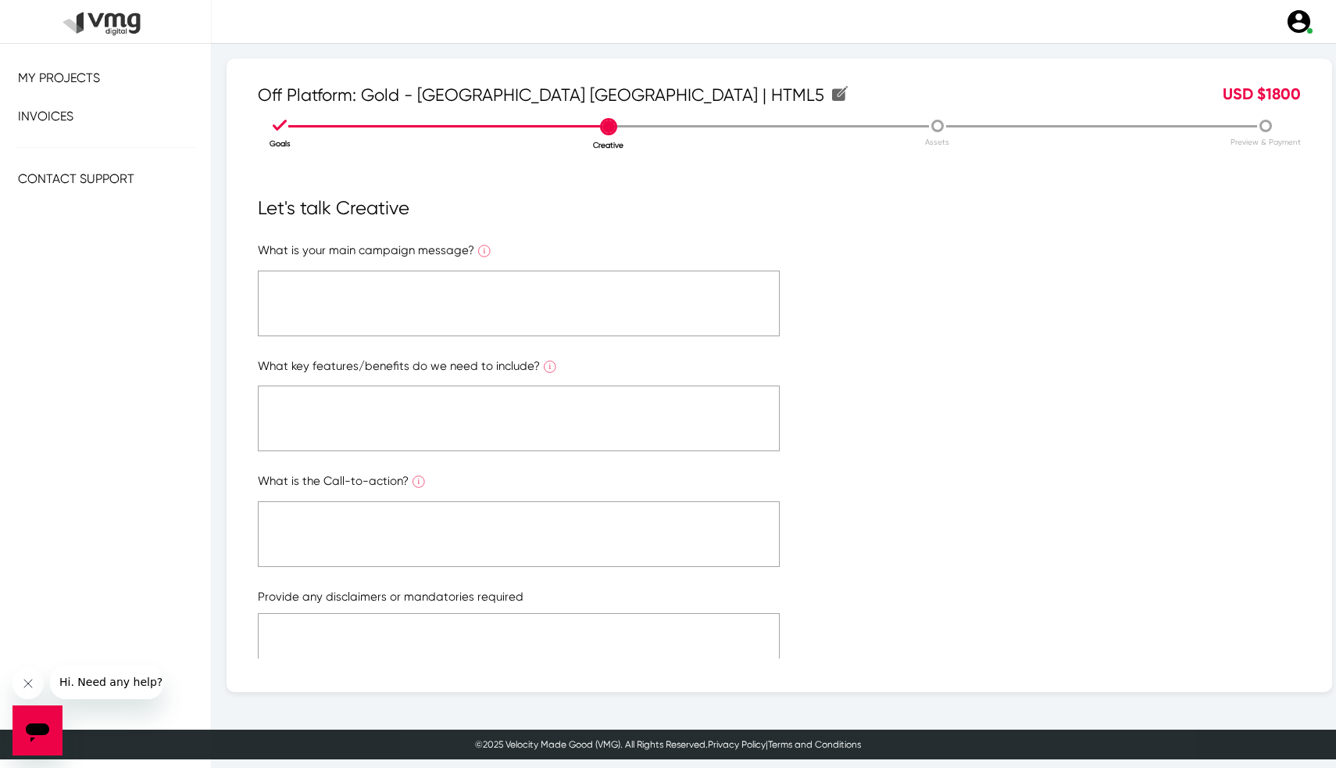
click at [637, 324] on textarea at bounding box center [519, 303] width 522 height 66
paste textarea "See brief here: [URL][DOMAIN_NAME]"
type textarea "See brief here: [URL][DOMAIN_NAME]"
click at [610, 431] on textarea at bounding box center [519, 418] width 522 height 66
paste textarea "See brief here: [URL][DOMAIN_NAME]"
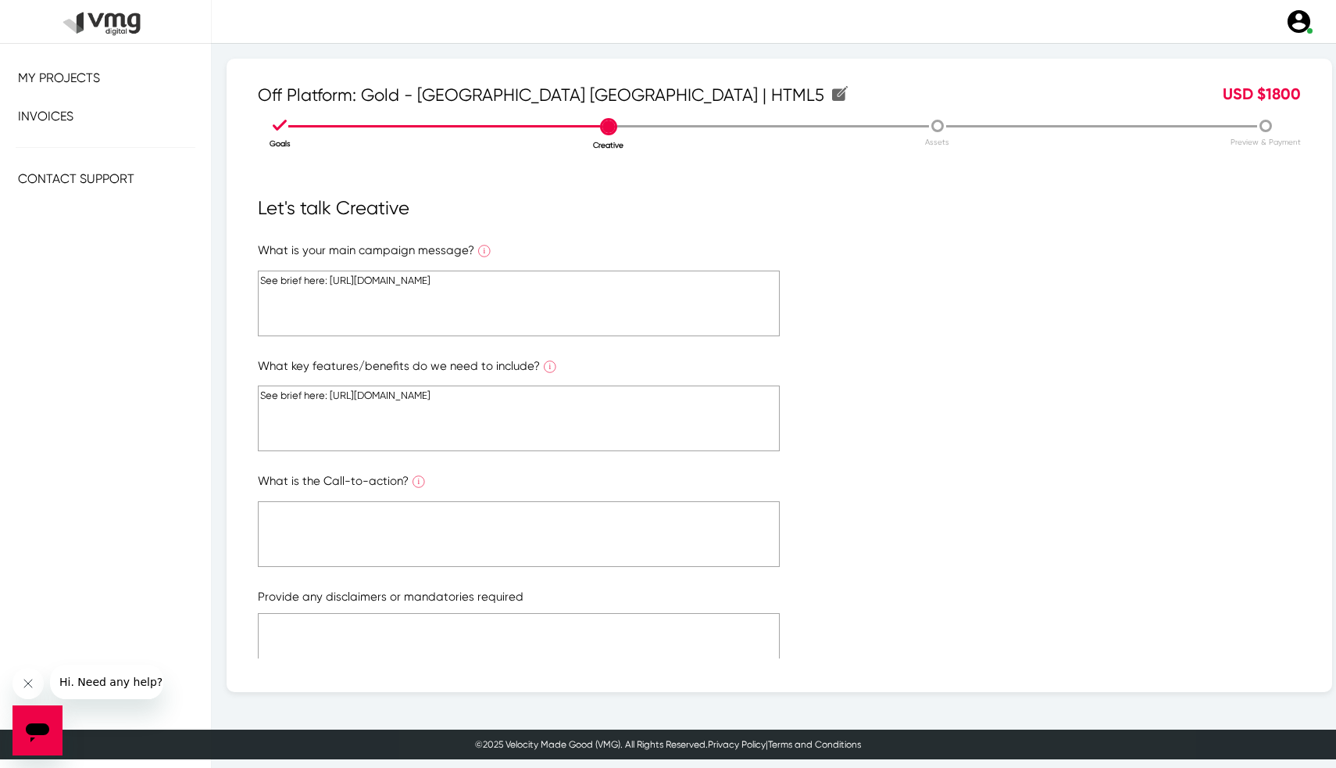
scroll to position [190, 0]
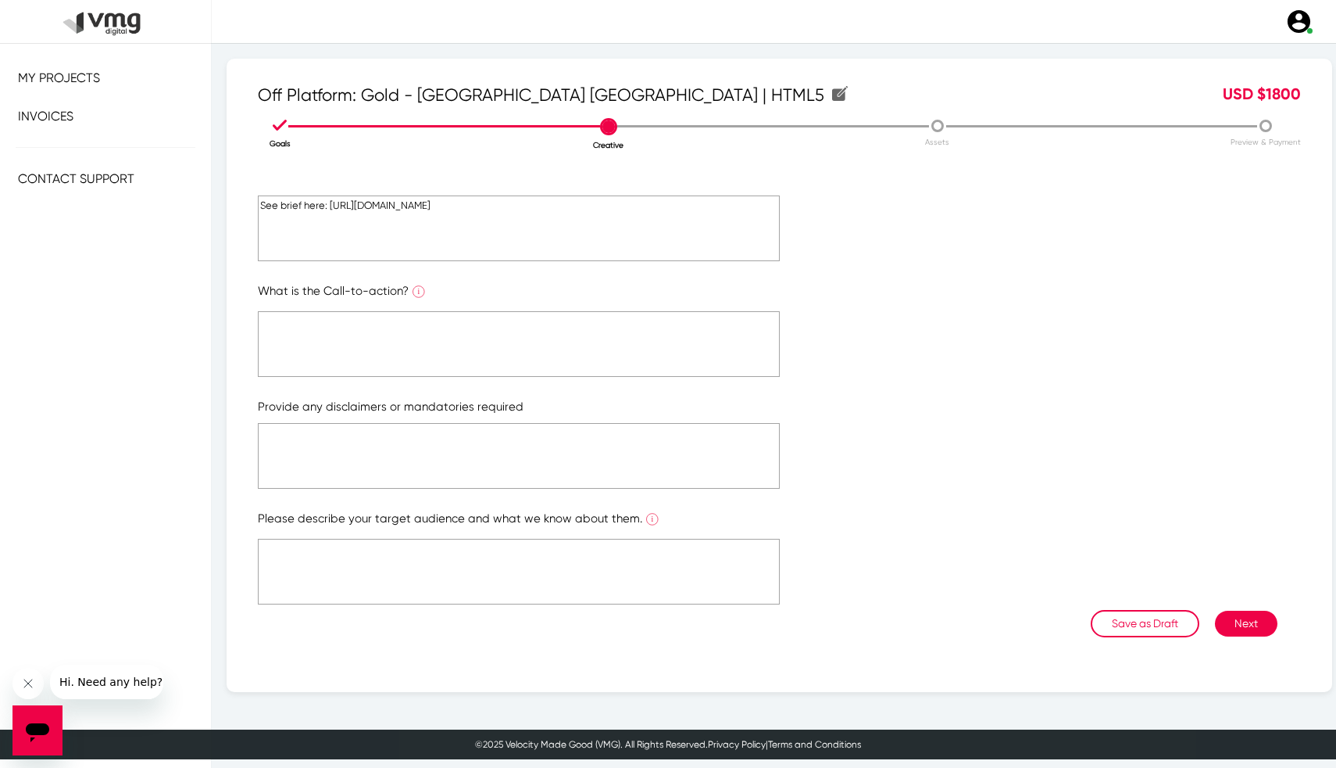
type textarea "See brief here: [URL][DOMAIN_NAME]"
click at [612, 329] on textarea at bounding box center [519, 344] width 522 height 66
paste textarea "See brief here: [URL][DOMAIN_NAME]"
type textarea "See brief here: [URL][DOMAIN_NAME]"
click at [571, 452] on textarea at bounding box center [519, 456] width 522 height 66
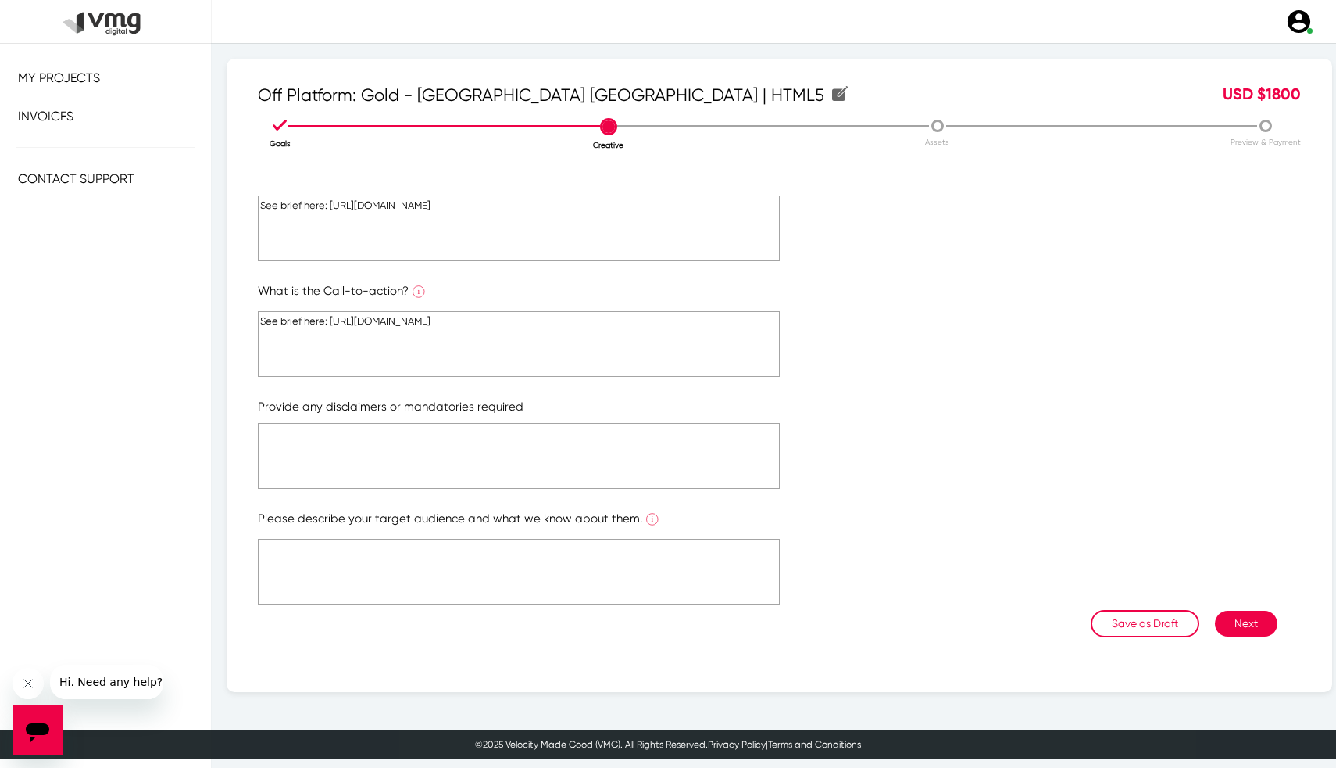
paste textarea "See brief here: [URL][DOMAIN_NAME]"
type textarea "See brief here: [URL][DOMAIN_NAME]"
click at [549, 552] on textarea at bounding box center [519, 572] width 522 height 66
paste textarea "See brief here: [URL][DOMAIN_NAME]"
type textarea "See brief here: [URL][DOMAIN_NAME]"
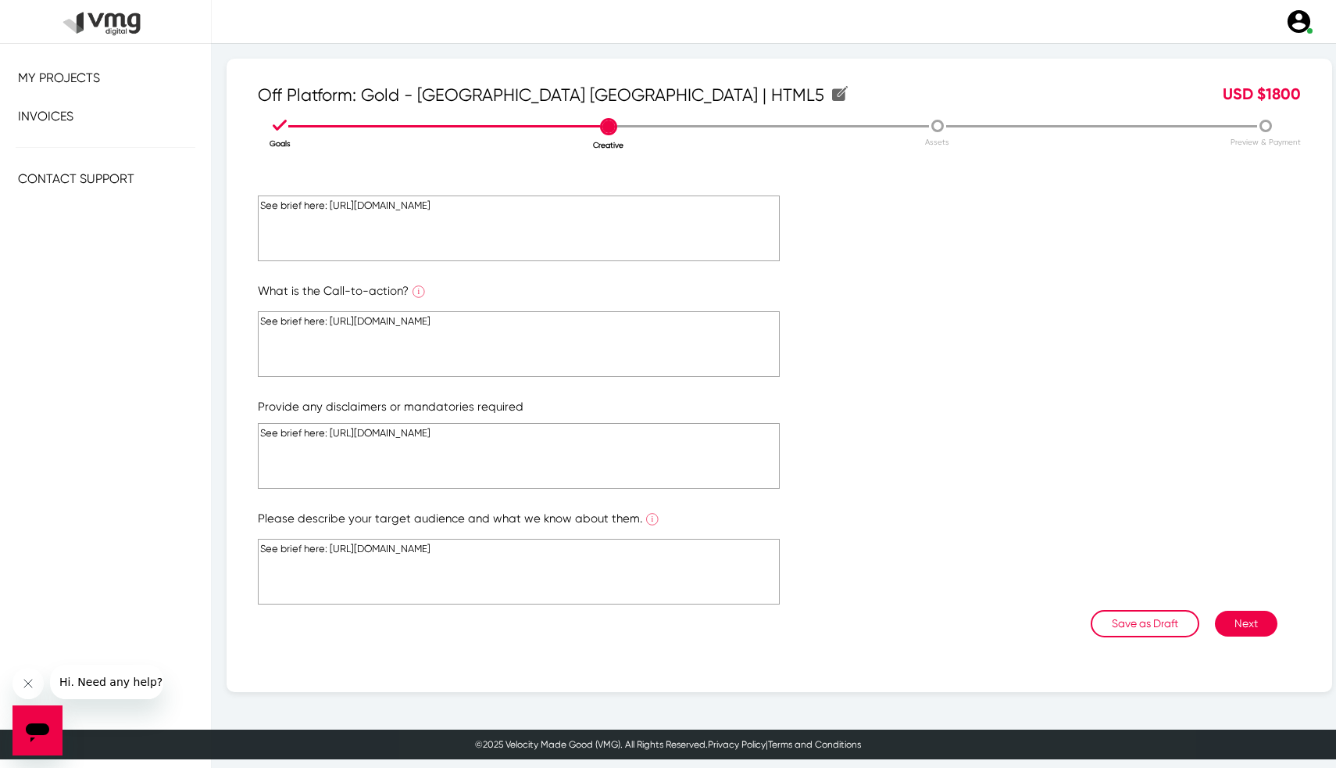
click at [1236, 613] on button "Next" at bounding box center [1246, 623] width 63 height 26
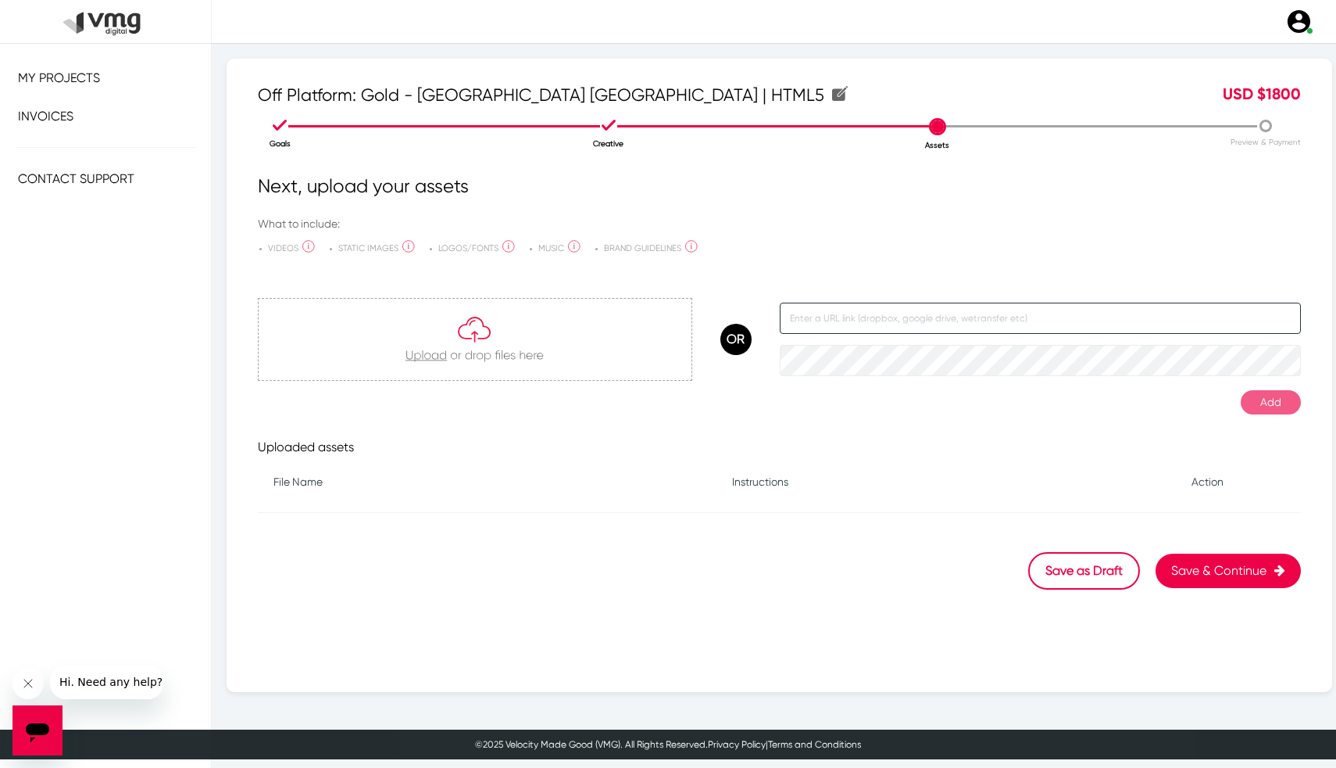
click at [838, 323] on input "text" at bounding box center [1041, 317] width 522 height 31
paste input "See brief here: [URL][DOMAIN_NAME]"
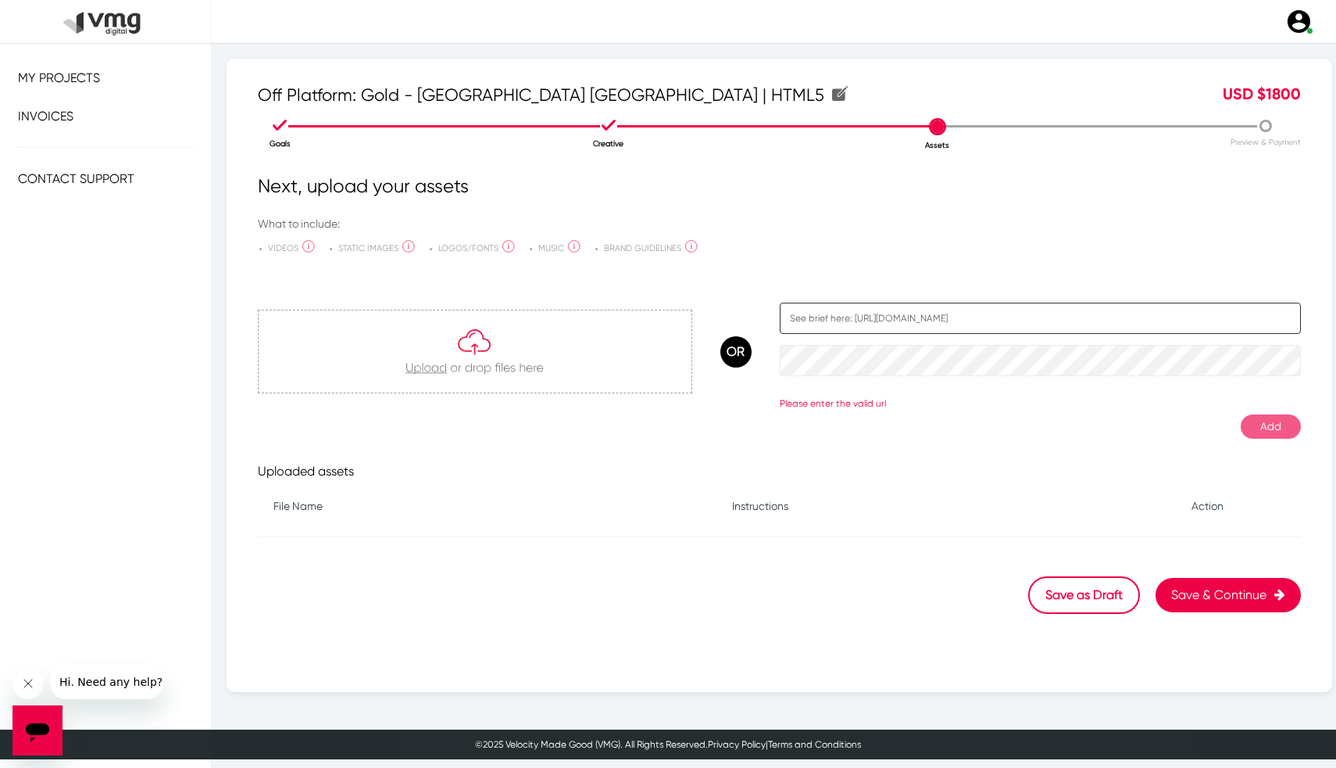
drag, startPoint x: 854, startPoint y: 317, endPoint x: 624, endPoint y: 317, distance: 230.6
click at [624, 317] on div "OR See brief here: [URL][DOMAIN_NAME] Please enter the valid url" at bounding box center [779, 339] width 1043 height 141
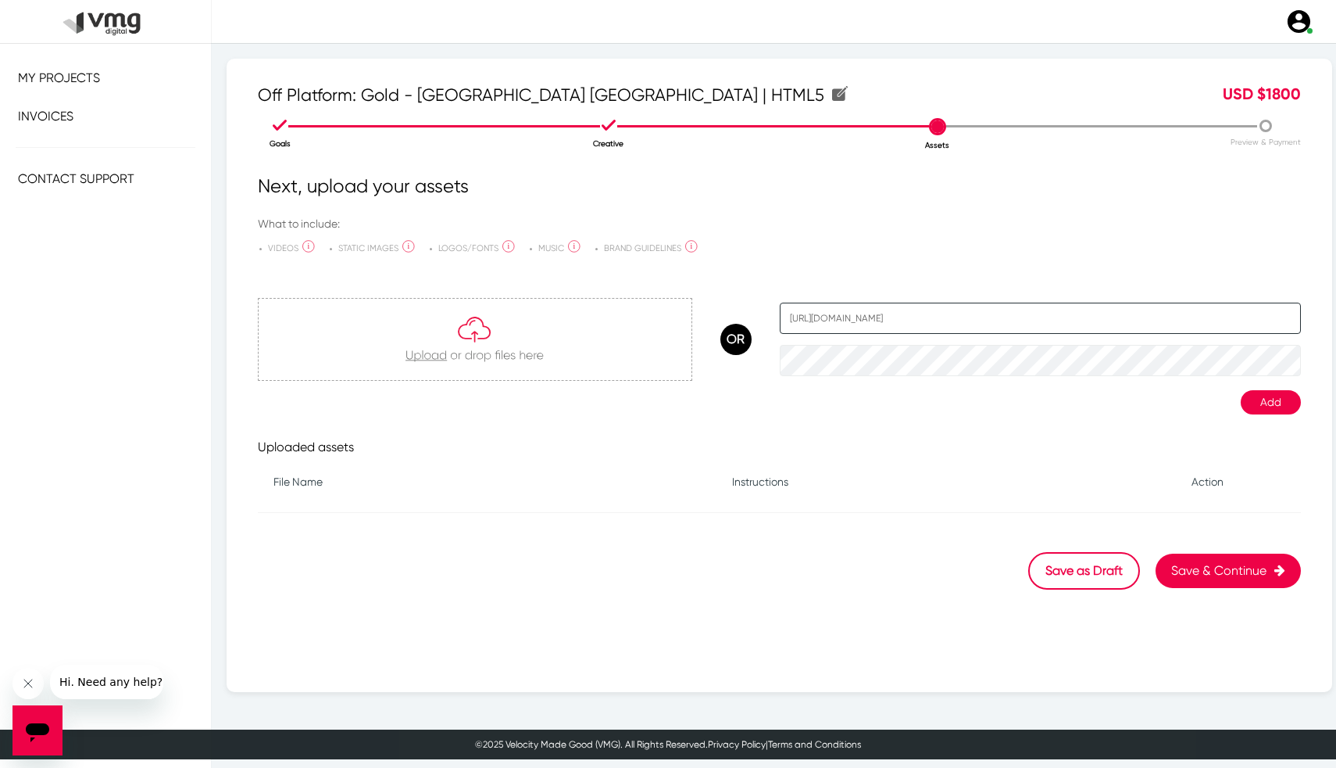
type input "[URL][DOMAIN_NAME]"
click at [1273, 398] on button "Add" at bounding box center [1271, 402] width 60 height 24
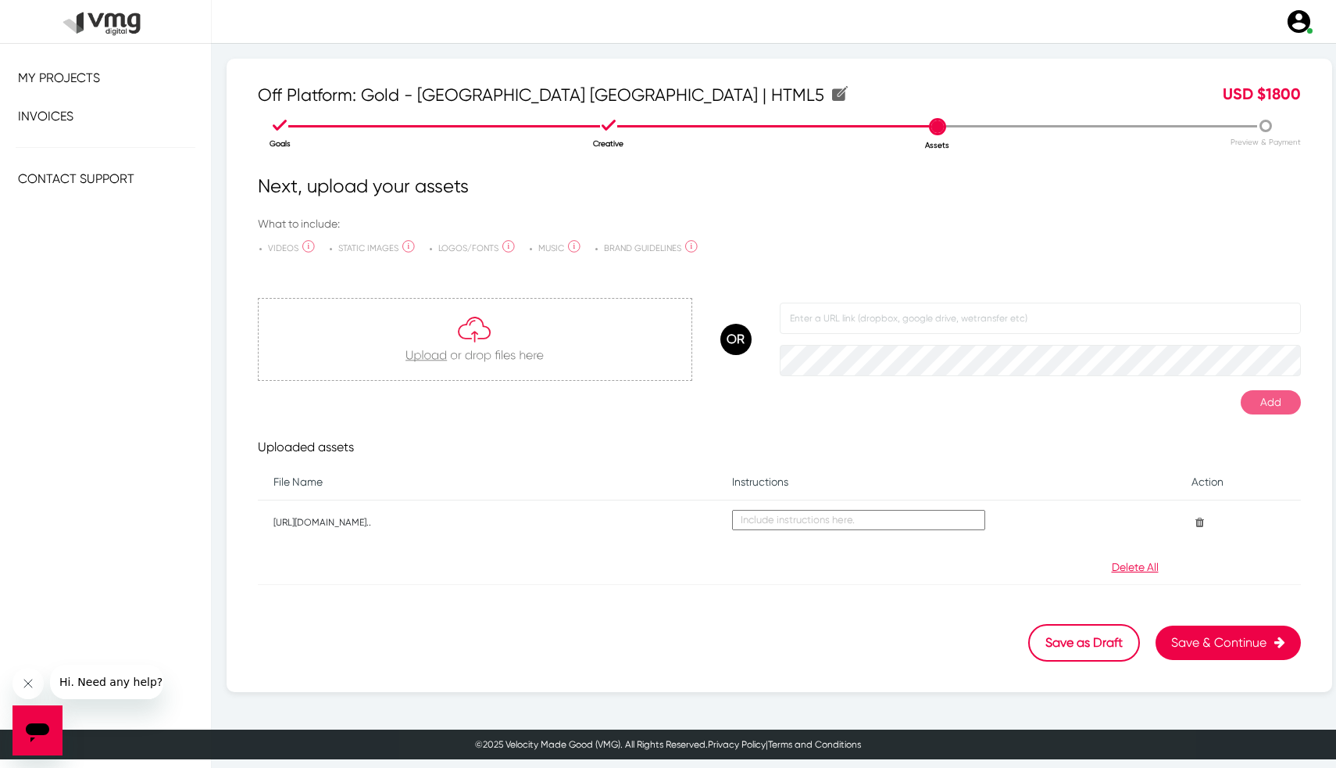
click at [884, 512] on textarea at bounding box center [858, 520] width 253 height 20
type textarea "Brief"
click at [1181, 617] on div "Save as Draft Save & Continue" at bounding box center [779, 634] width 1043 height 53
click at [1183, 644] on button "Save & Continue" at bounding box center [1228, 642] width 145 height 34
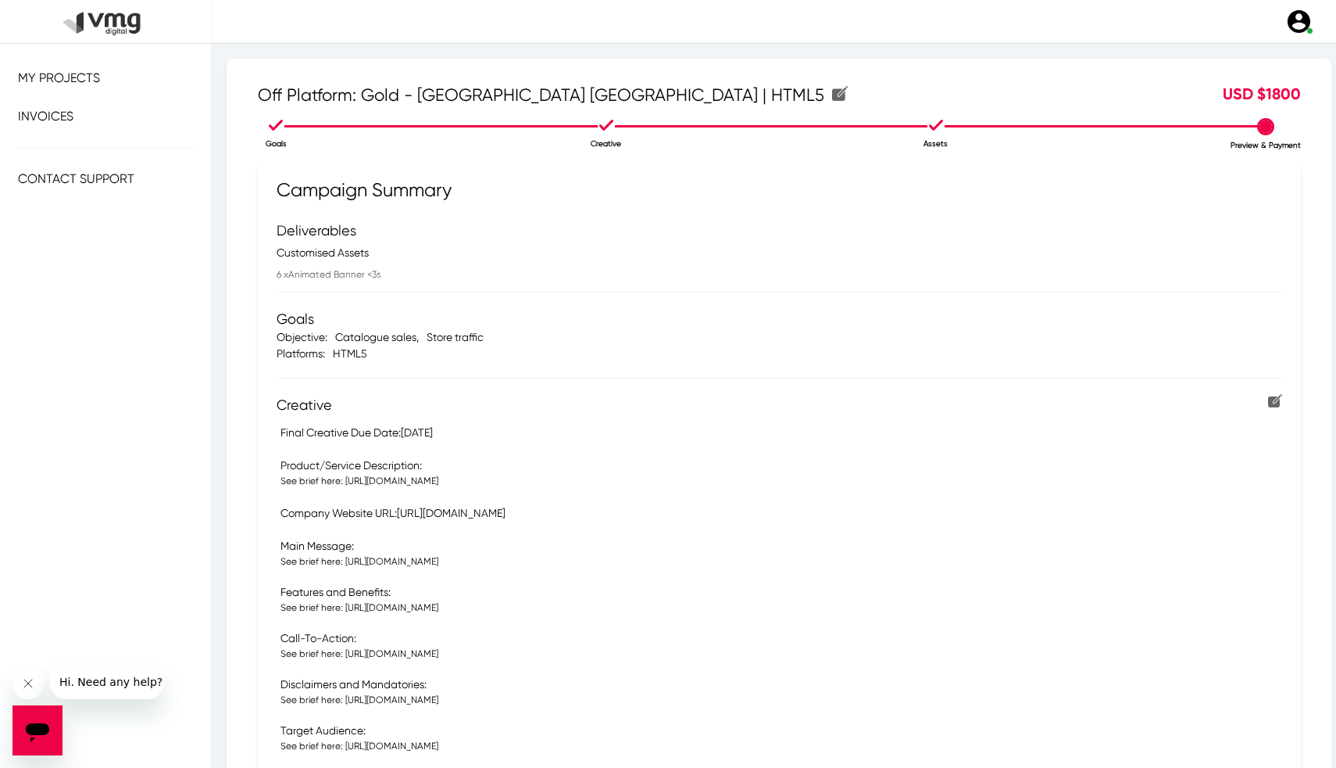
scroll to position [338, 0]
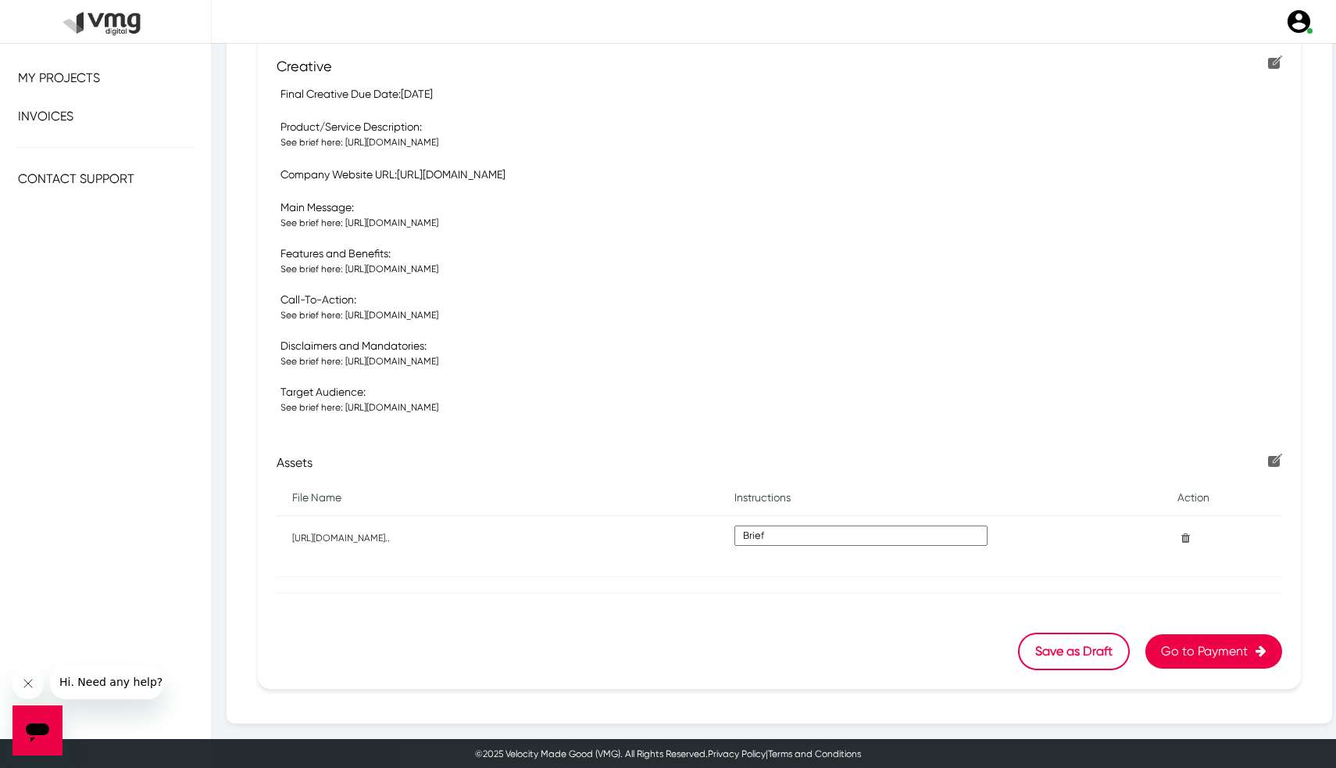
click at [1154, 641] on button "Go to Payment" at bounding box center [1214, 651] width 137 height 34
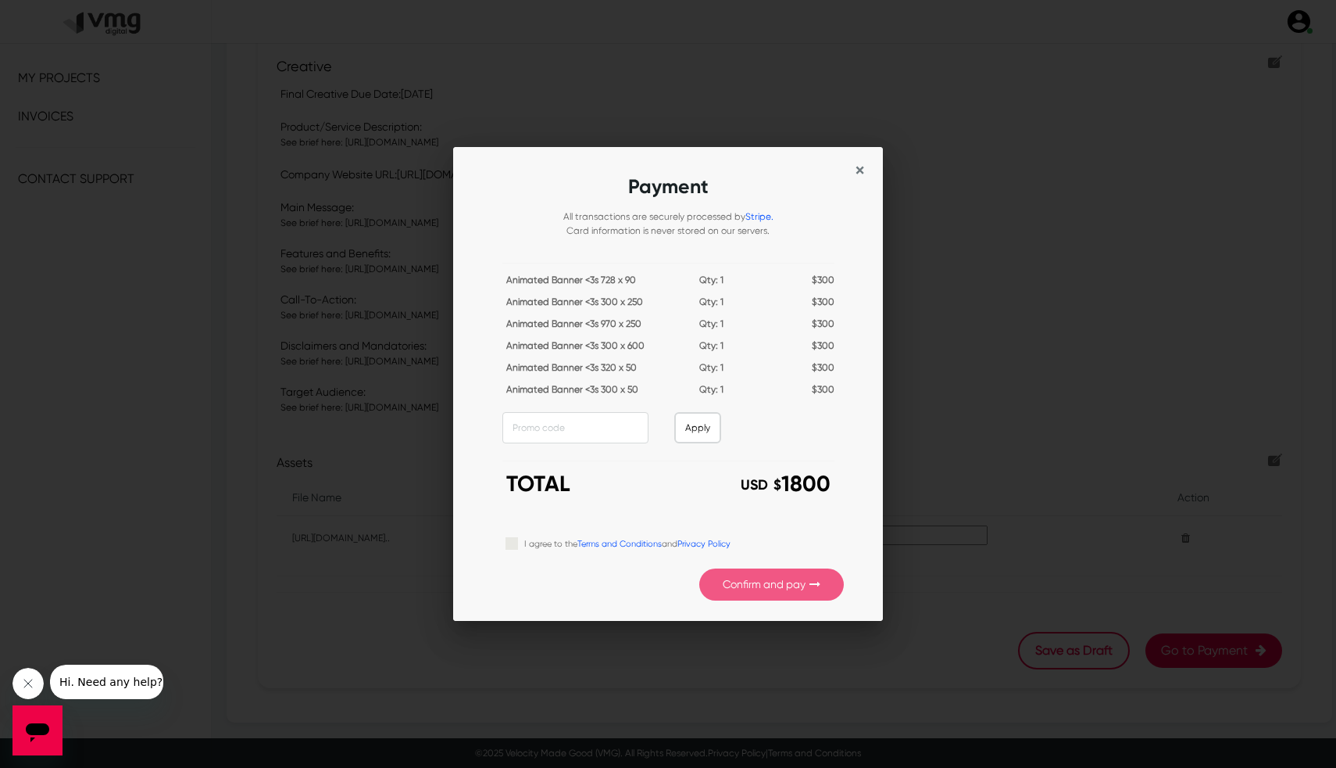
scroll to position [0, 0]
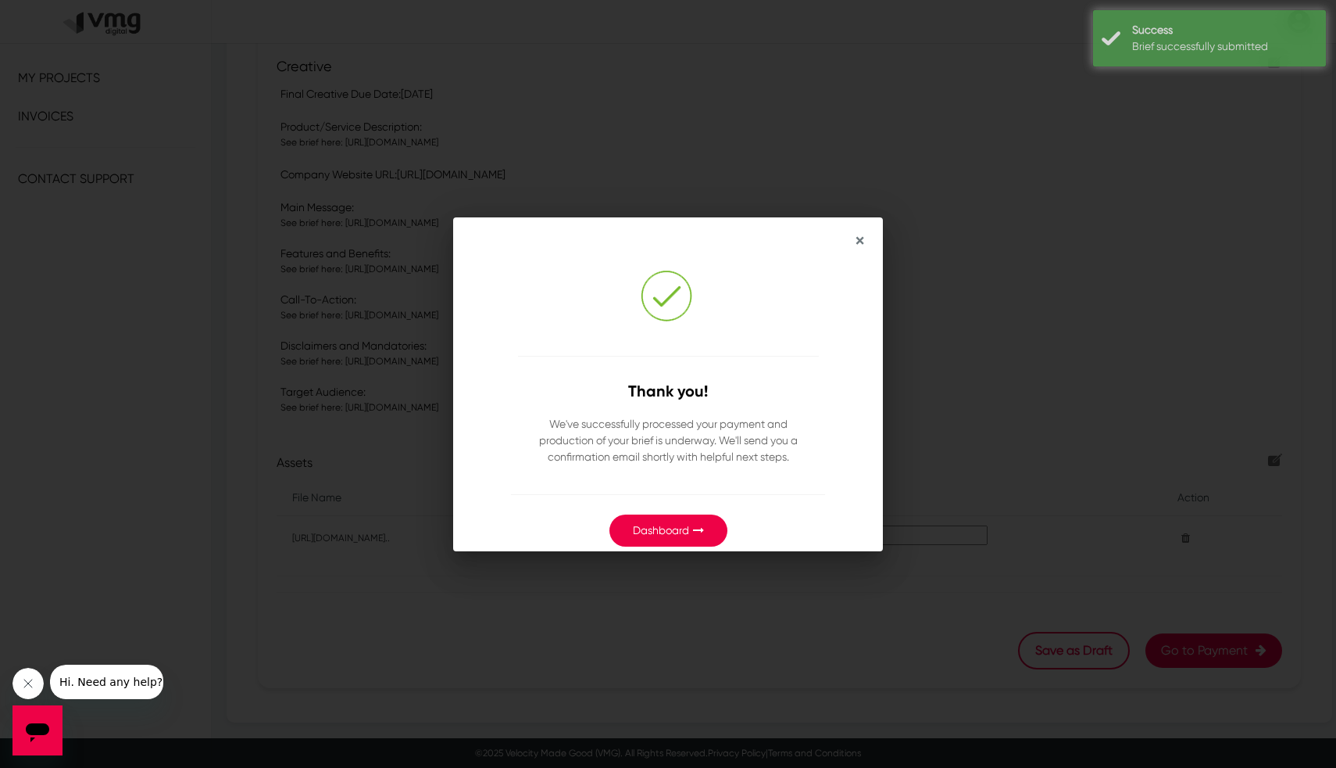
click at [677, 521] on button "Dashboard" at bounding box center [669, 530] width 118 height 32
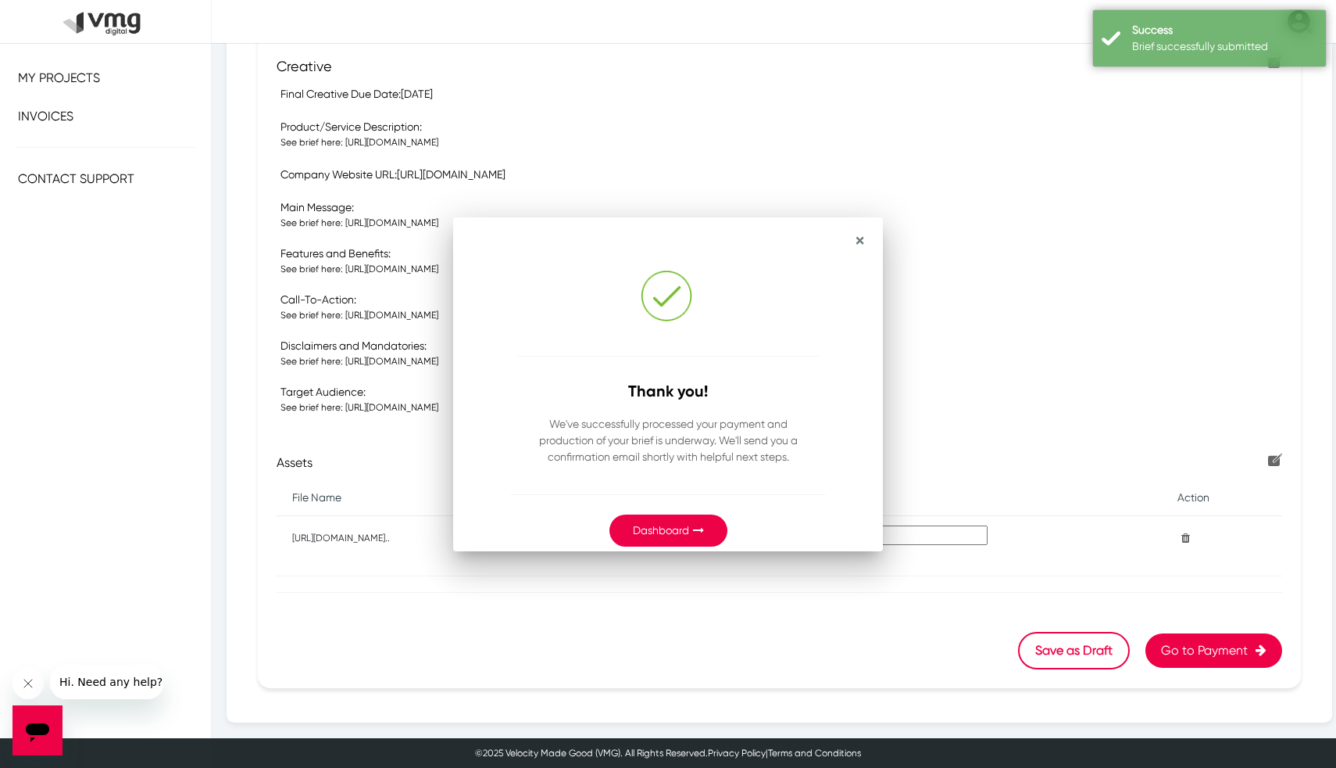
scroll to position [338, 0]
